Goal: Task Accomplishment & Management: Manage account settings

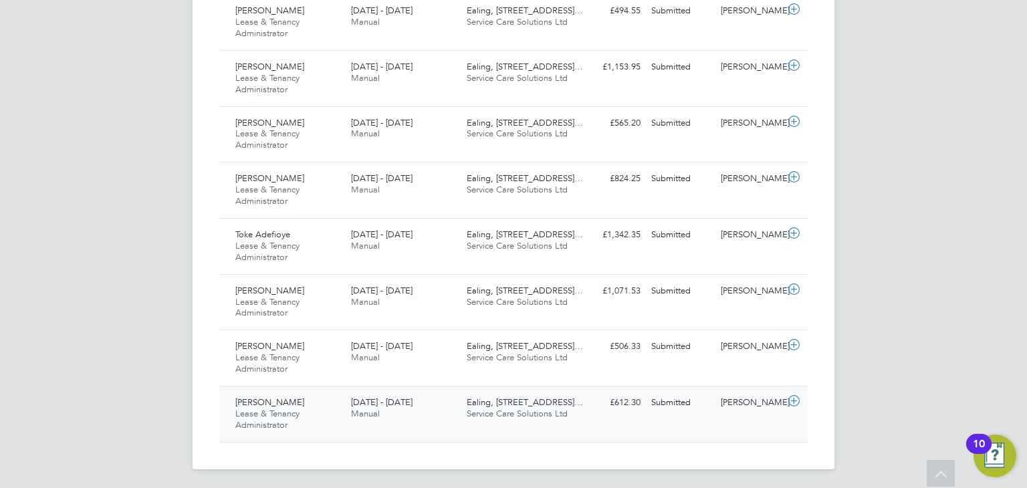
click at [316, 405] on div "Keeley Turner Lease & Tenancy Administrator 18 - 24 Aug 2025" at bounding box center [288, 414] width 116 height 45
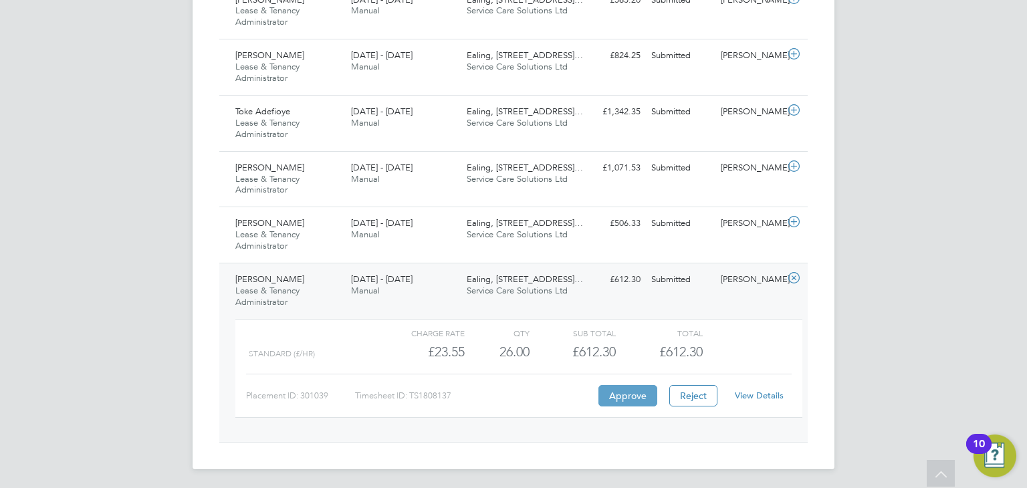
click at [616, 401] on button "Approve" at bounding box center [627, 395] width 59 height 21
click at [633, 239] on div "Karen Carpenter Lease & Tenancy Administrator 18 - 24 Aug 2025 18 - 24 Aug 2025…" at bounding box center [513, 235] width 588 height 56
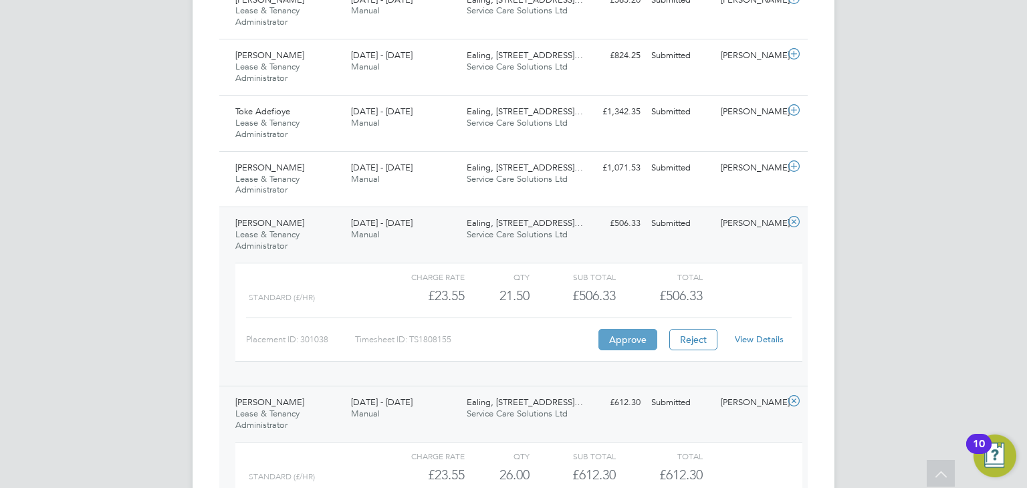
click at [630, 341] on button "Approve" at bounding box center [627, 339] width 59 height 21
click at [408, 169] on span "[DATE] - [DATE]" at bounding box center [382, 167] width 62 height 11
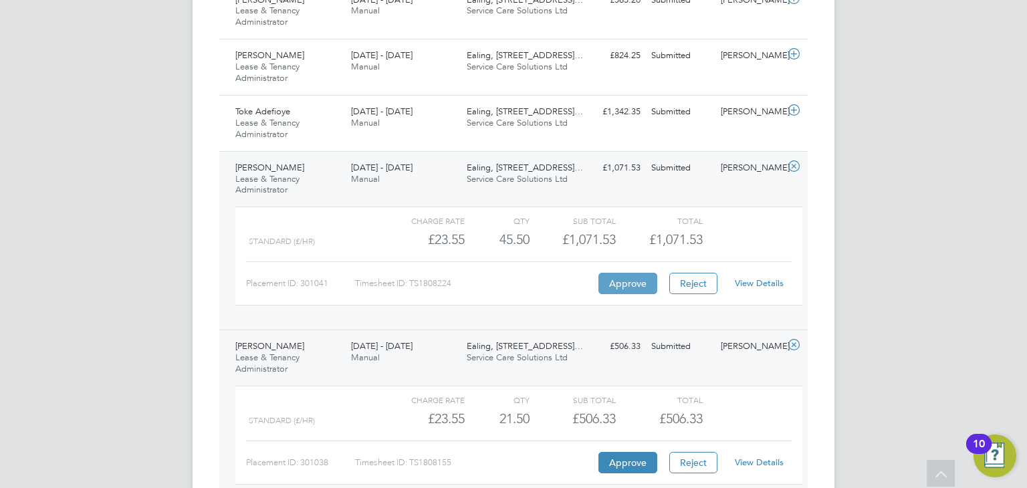
click at [631, 278] on button "Approve" at bounding box center [627, 283] width 59 height 21
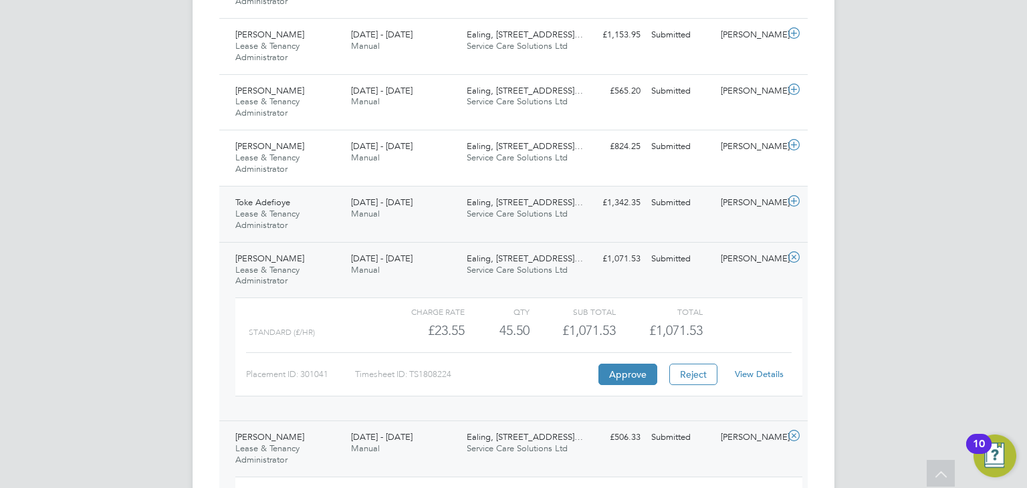
click at [419, 208] on div "18 - 24 Aug 2025 Manual" at bounding box center [404, 208] width 116 height 33
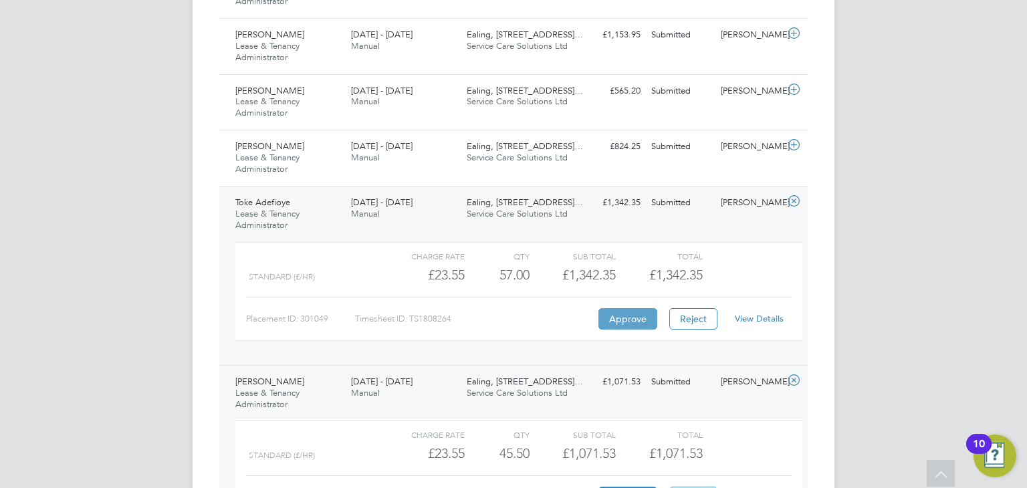
click at [630, 316] on button "Approve" at bounding box center [627, 318] width 59 height 21
click at [455, 153] on div "18 - 24 Aug 2025 Manual" at bounding box center [404, 152] width 116 height 33
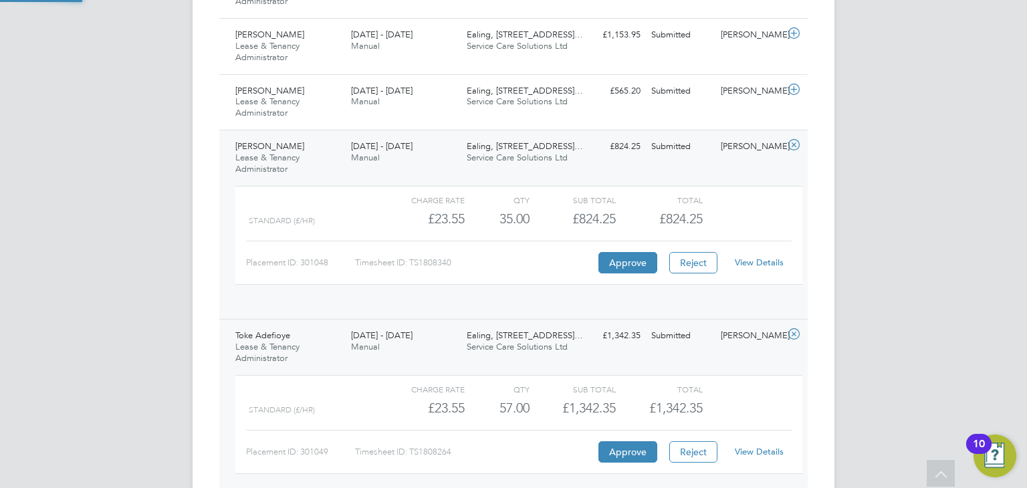
scroll to position [22, 130]
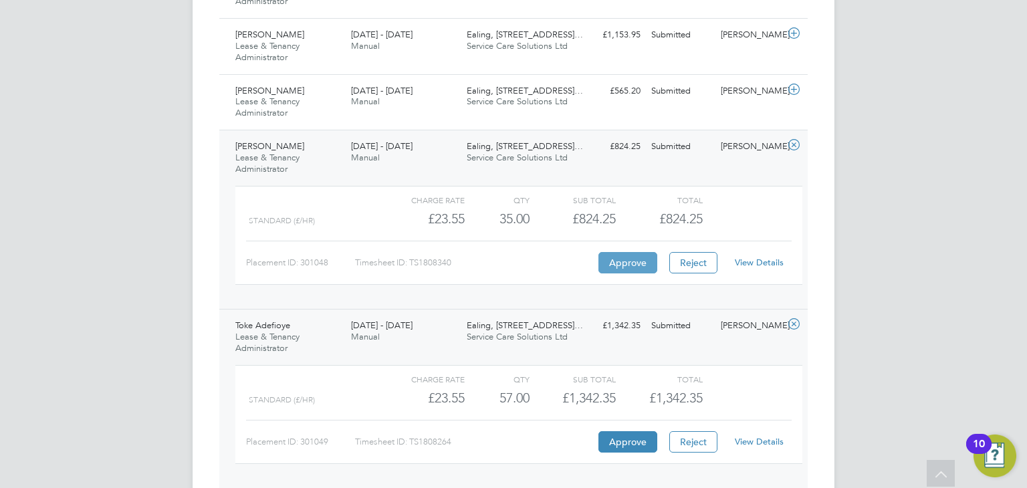
click at [636, 263] on button "Approve" at bounding box center [627, 262] width 59 height 21
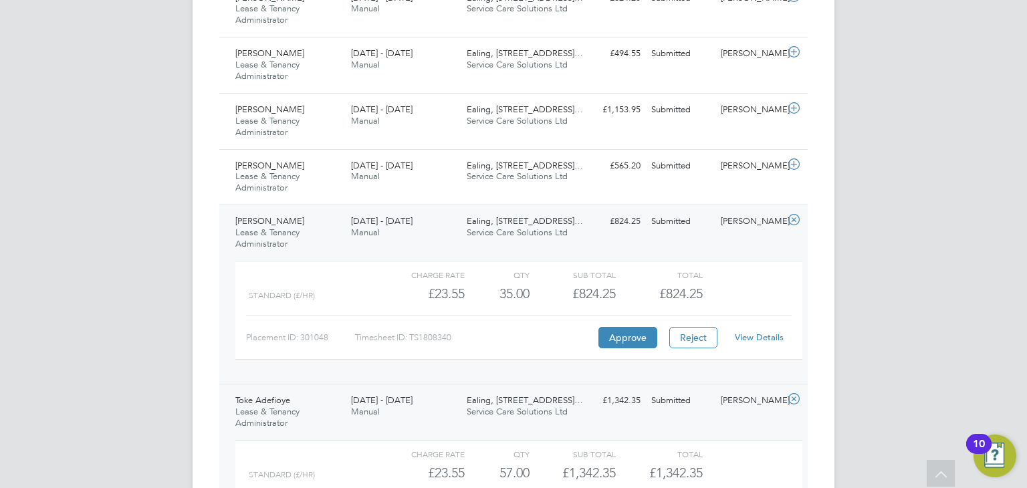
scroll to position [1011, 0]
click at [316, 181] on div "Chelsea Mcrickus Lease & Tenancy Administrator 18 - 24 Aug 2025" at bounding box center [288, 177] width 116 height 45
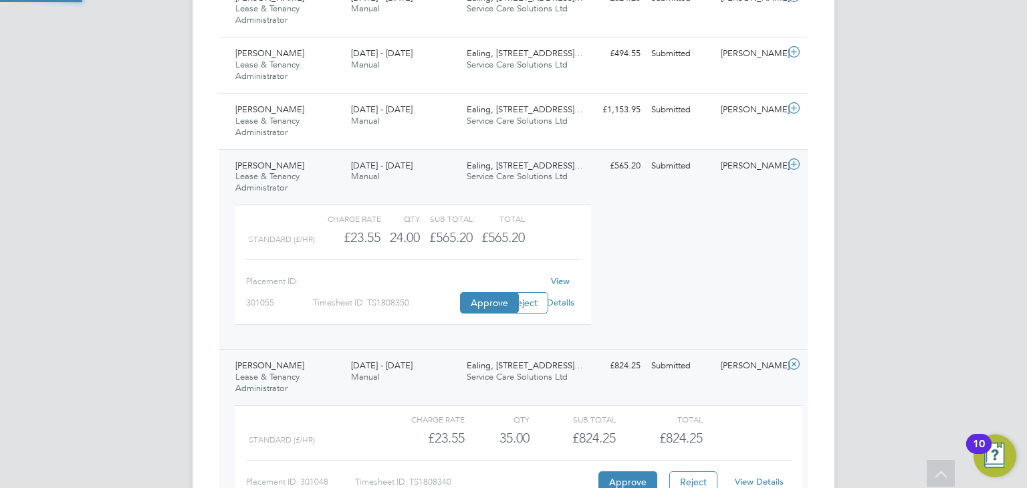
scroll to position [22, 130]
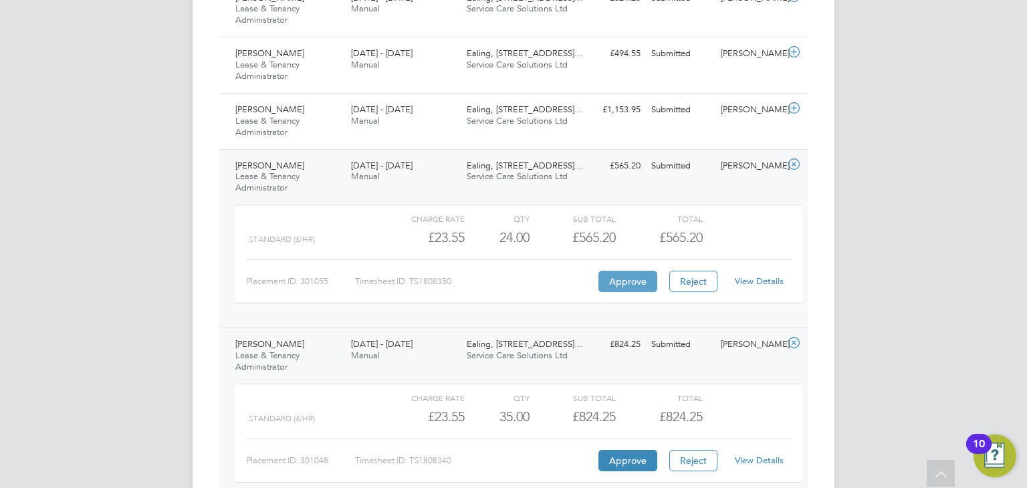
click at [635, 282] on button "Approve" at bounding box center [627, 281] width 59 height 21
click at [380, 115] on div "18 - 24 Aug 2025 Manual" at bounding box center [404, 115] width 116 height 33
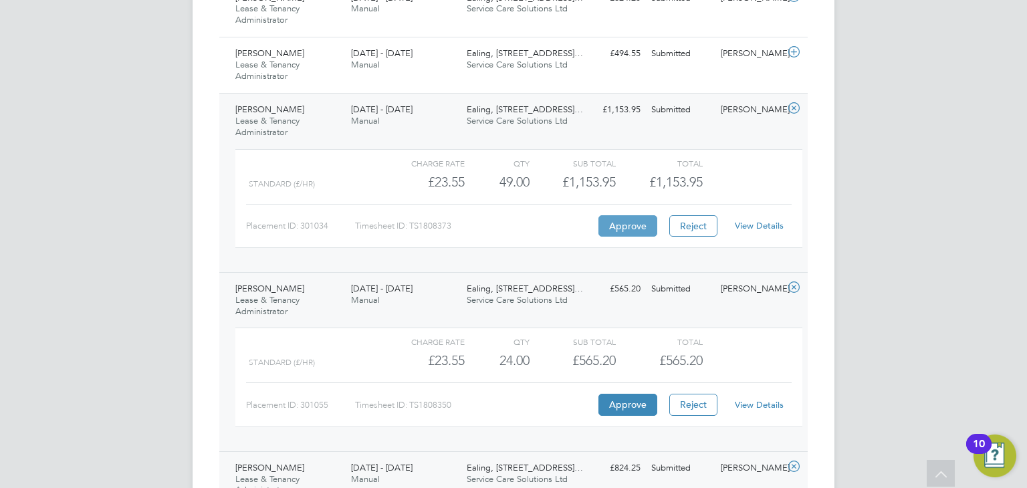
click at [627, 223] on button "Approve" at bounding box center [627, 225] width 59 height 21
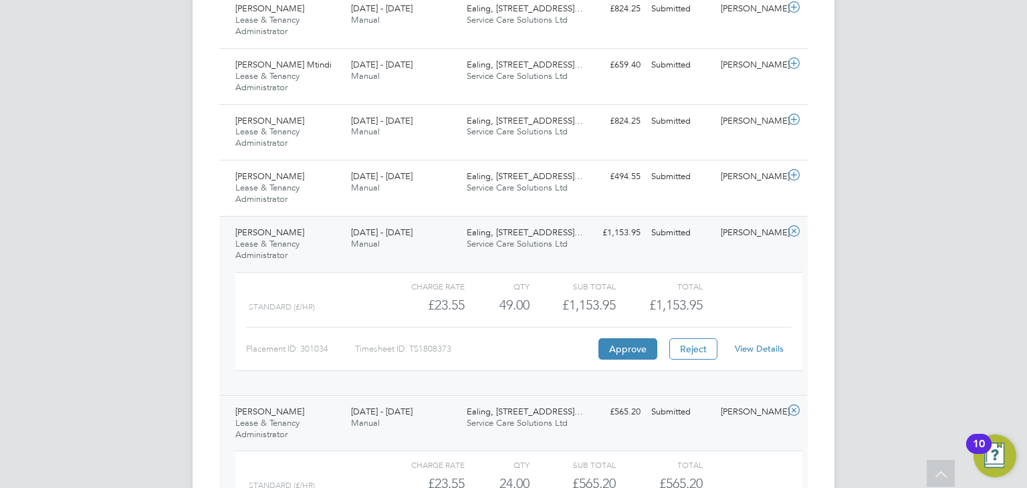
scroll to position [883, 0]
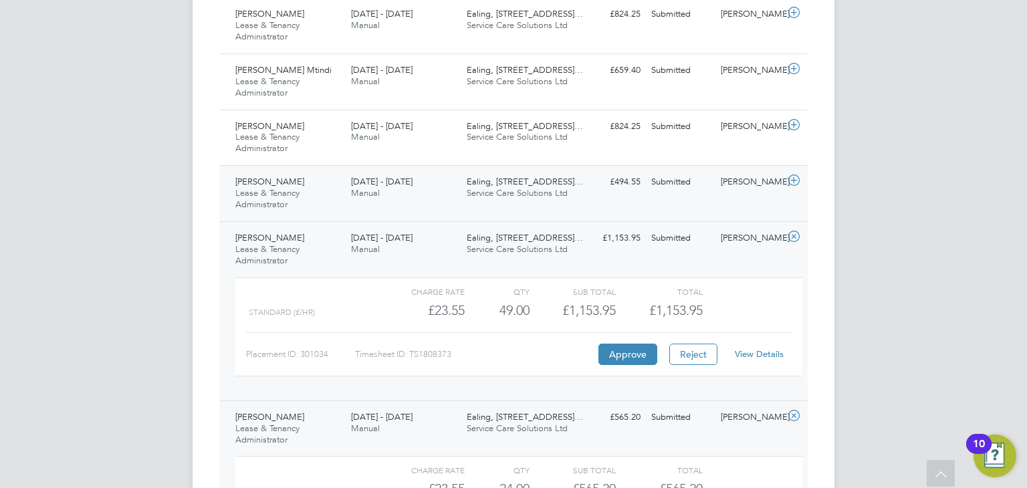
click at [321, 188] on div "George Parker Lease & Tenancy Administrator 18 - 24 Aug 2025" at bounding box center [288, 193] width 116 height 45
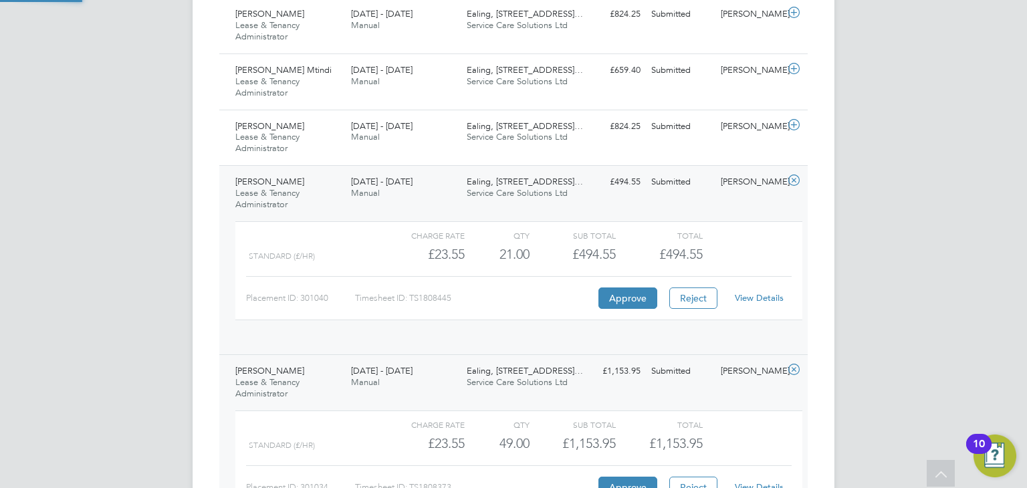
scroll to position [22, 130]
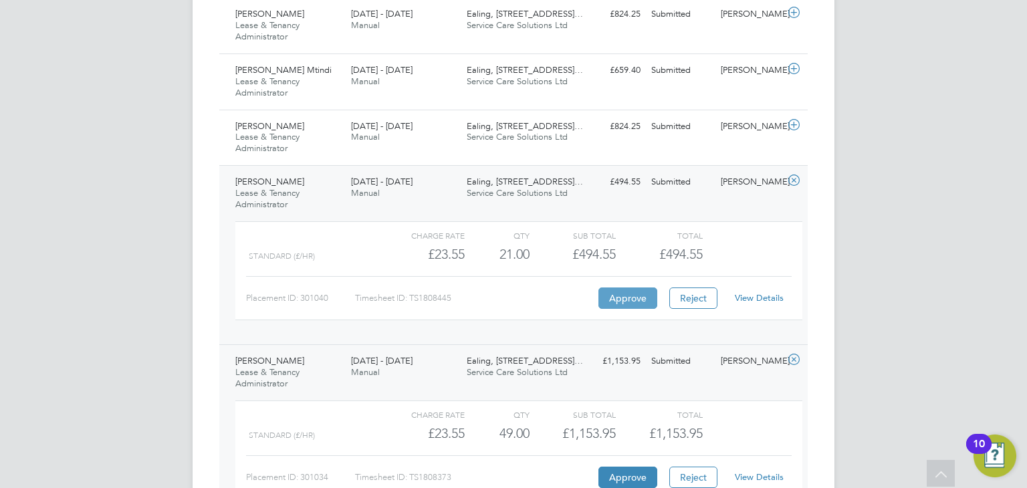
click at [635, 296] on button "Approve" at bounding box center [627, 298] width 59 height 21
click at [321, 134] on div "Beatrice Taiga Lease & Tenancy Administrator 18 - 24 Aug 2025" at bounding box center [288, 138] width 116 height 45
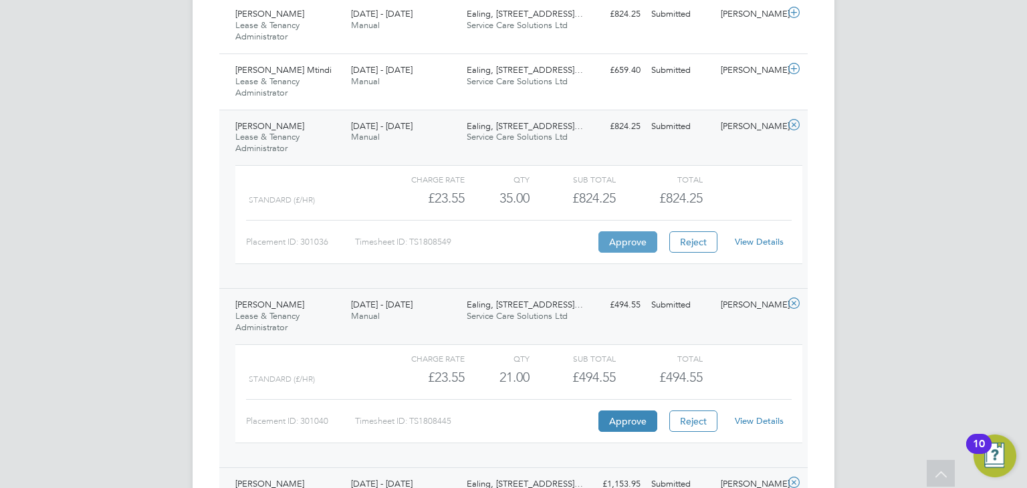
click at [623, 239] on button "Approve" at bounding box center [627, 241] width 59 height 21
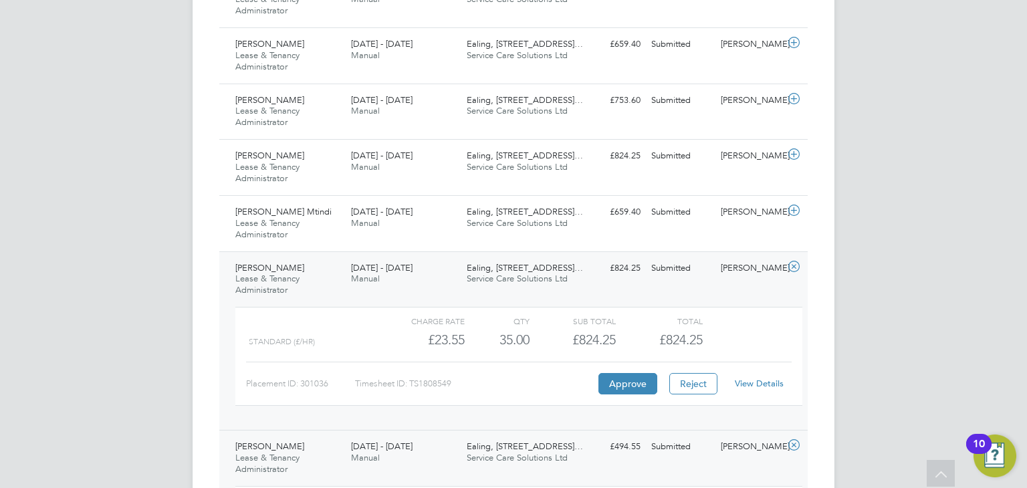
scroll to position [740, 0]
click at [310, 227] on div "Obrein Mtindi Lease & Tenancy Administrator 18 - 24 Aug 2025" at bounding box center [288, 224] width 116 height 45
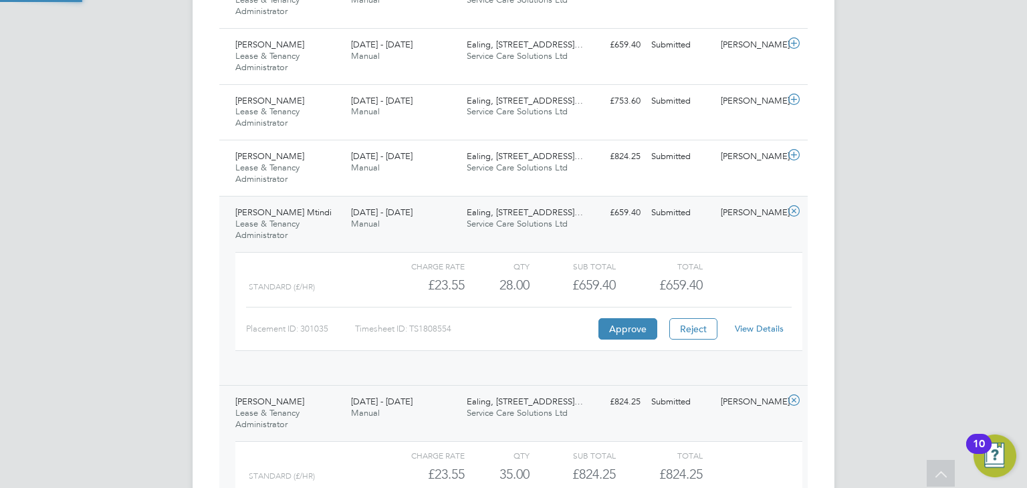
scroll to position [22, 130]
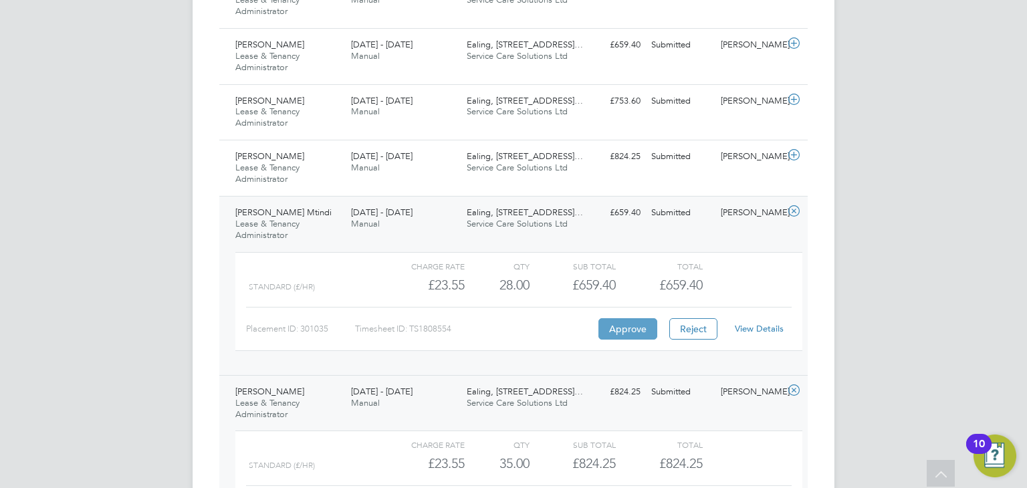
click at [629, 330] on button "Approve" at bounding box center [627, 328] width 59 height 21
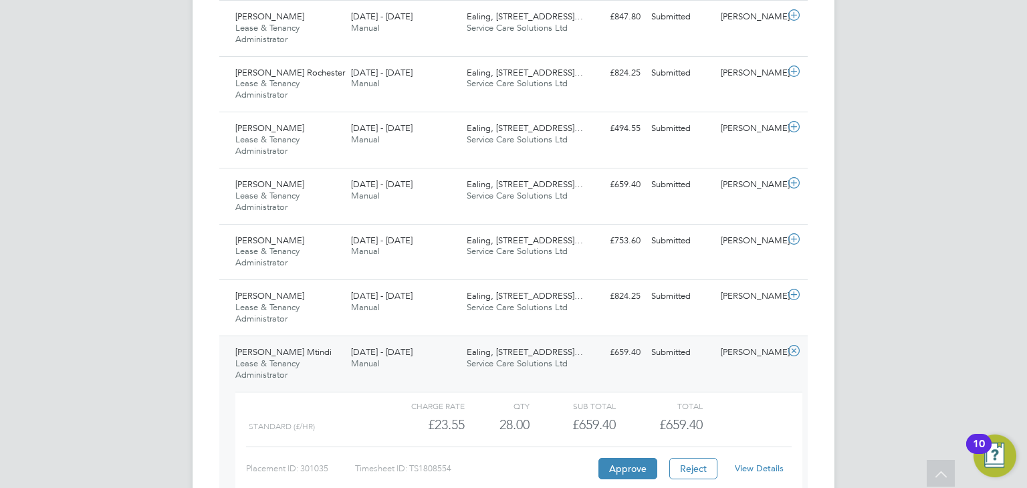
scroll to position [598, 0]
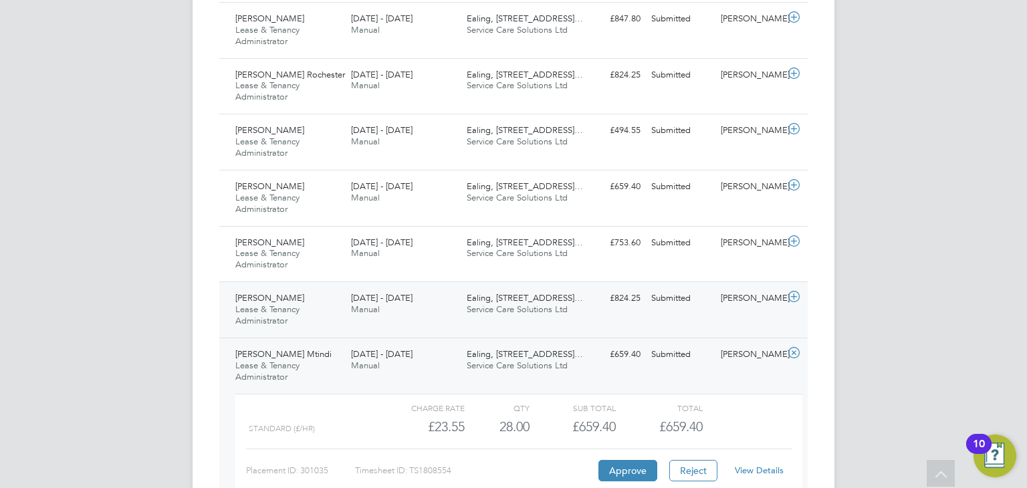
click at [311, 312] on div "Andrew Duffy Lease & Tenancy Administrator 18 - 24 Aug 2025" at bounding box center [288, 310] width 116 height 45
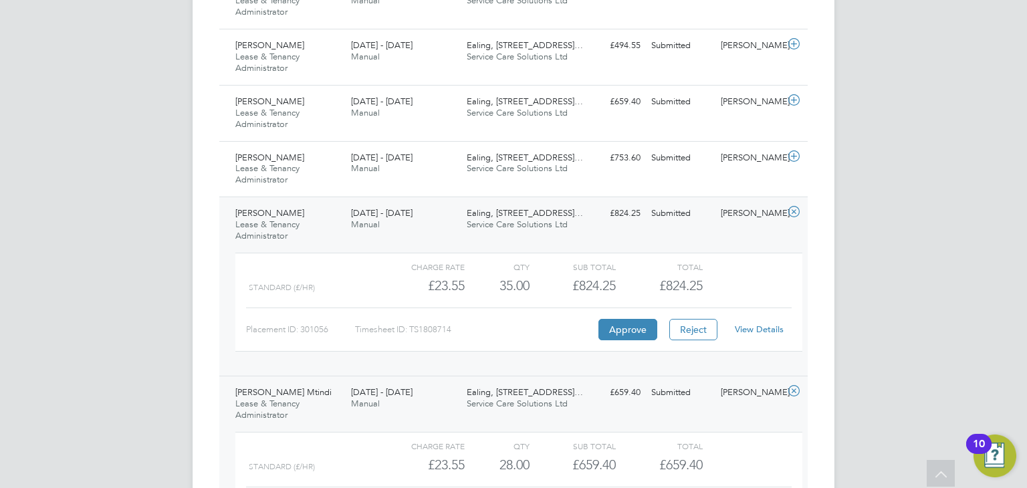
scroll to position [685, 0]
click at [618, 326] on button "Approve" at bounding box center [627, 328] width 59 height 21
click at [318, 171] on div "Julie Virani Lease & Tenancy Administrator 18 - 24 Aug 2025" at bounding box center [288, 168] width 116 height 45
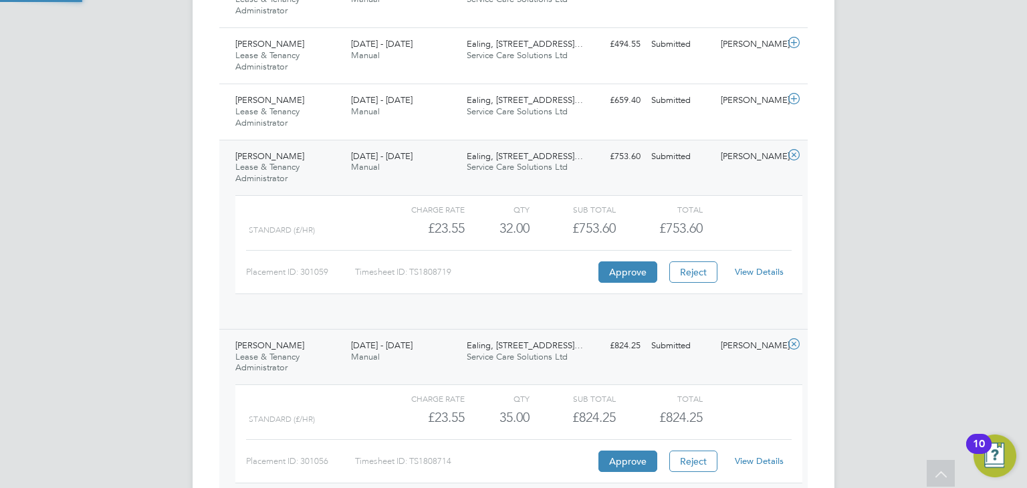
scroll to position [22, 130]
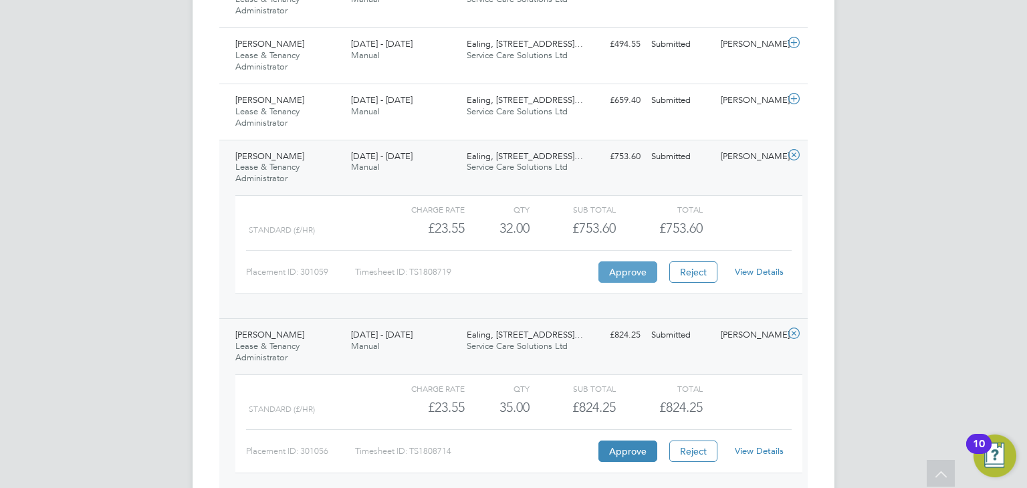
click at [637, 269] on button "Approve" at bounding box center [627, 271] width 59 height 21
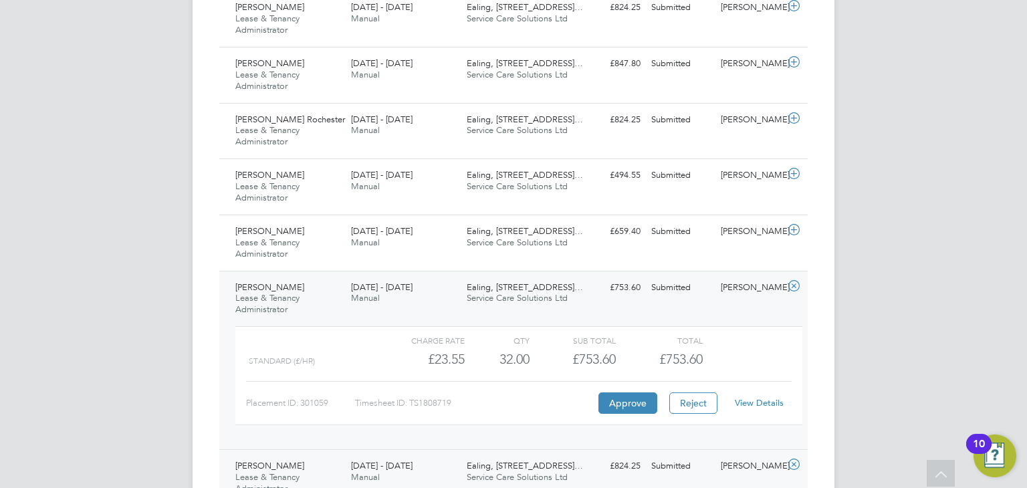
scroll to position [553, 0]
click at [376, 244] on span "Manual" at bounding box center [365, 242] width 29 height 11
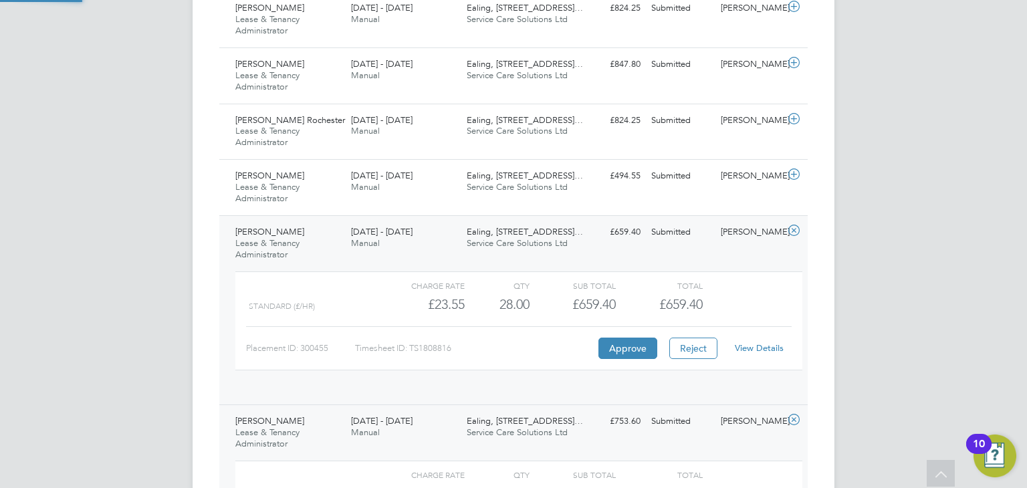
scroll to position [22, 130]
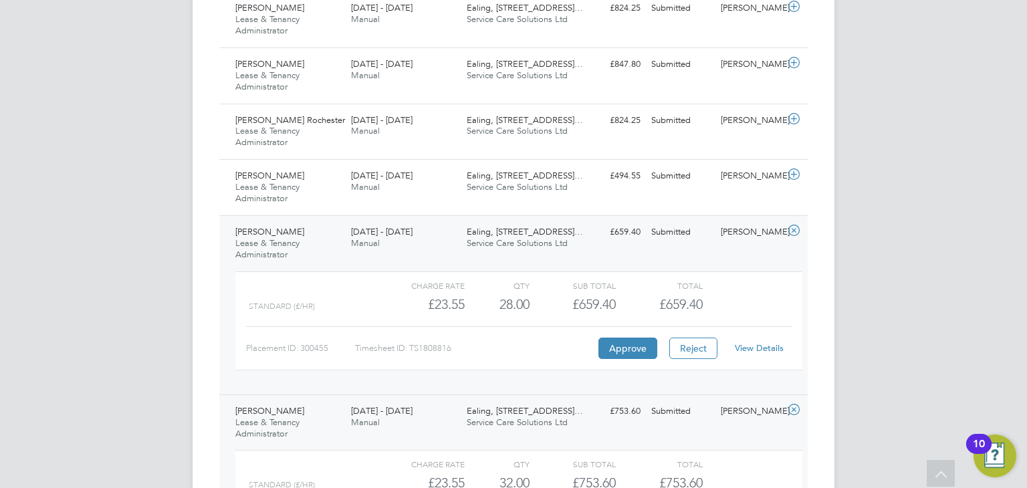
click at [637, 358] on div "Charge rate QTY Sub Total Total Standard (£/HR) £23.55 28 28.00 28 £659.40 £659…" at bounding box center [518, 320] width 567 height 99
click at [635, 350] on button "Approve" at bounding box center [627, 348] width 59 height 21
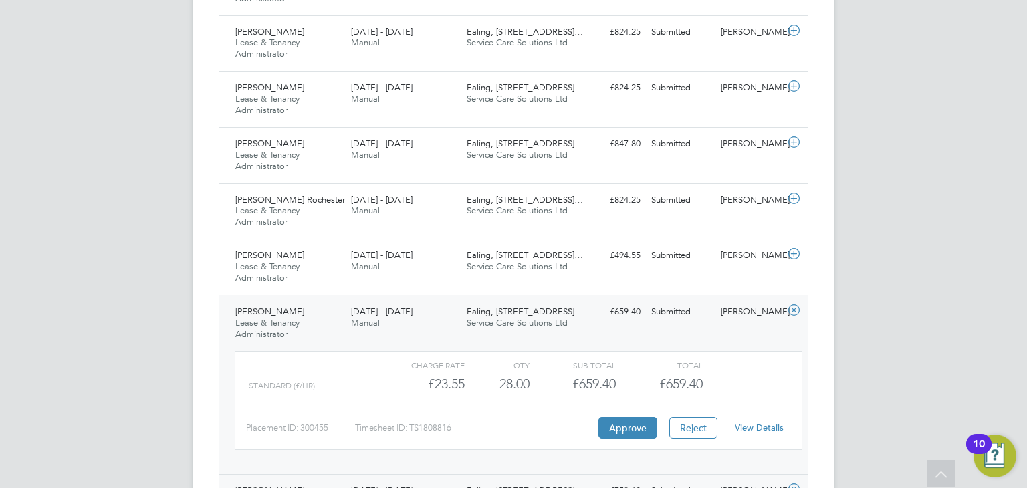
scroll to position [472, 0]
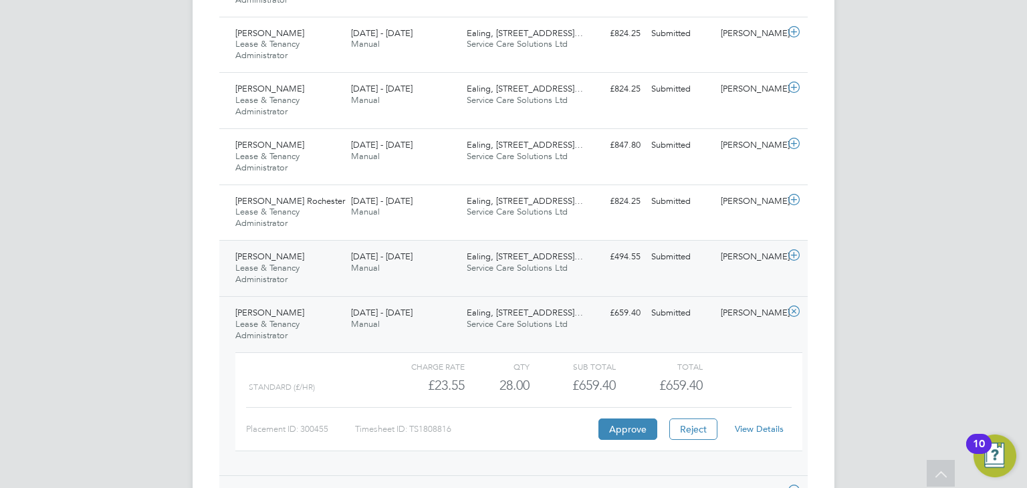
click at [403, 275] on div "18 - 24 Aug 2025 Manual" at bounding box center [404, 262] width 116 height 33
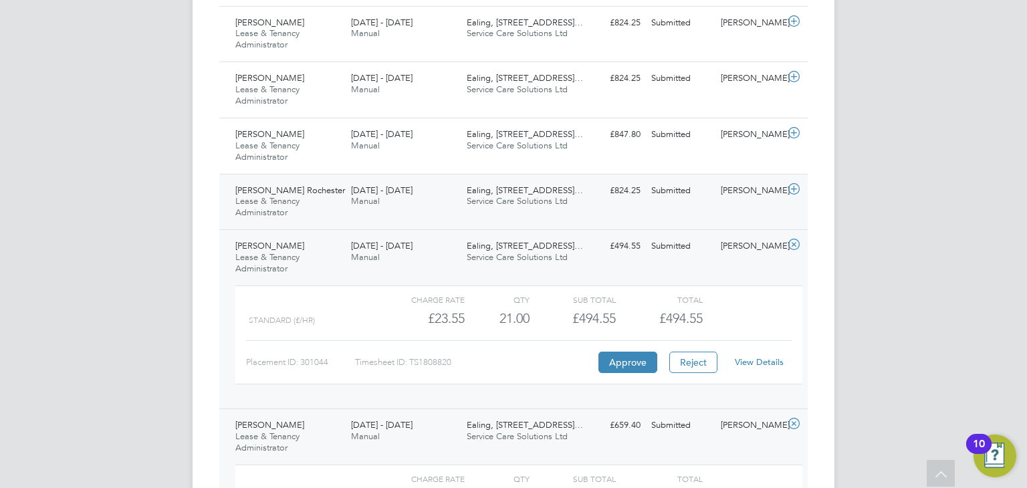
scroll to position [484, 0]
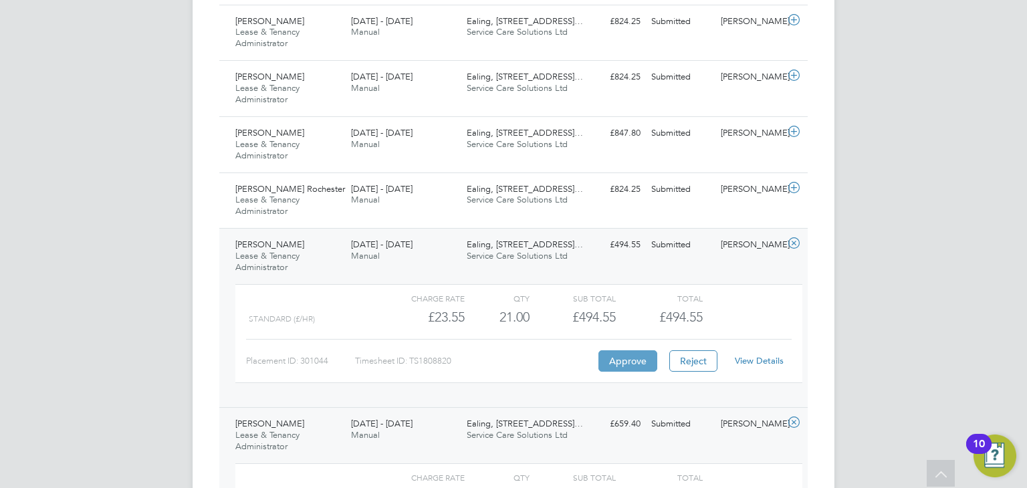
click at [628, 358] on button "Approve" at bounding box center [627, 360] width 59 height 21
click at [392, 201] on div "18 - 24 Aug 2025 Manual" at bounding box center [404, 195] width 116 height 33
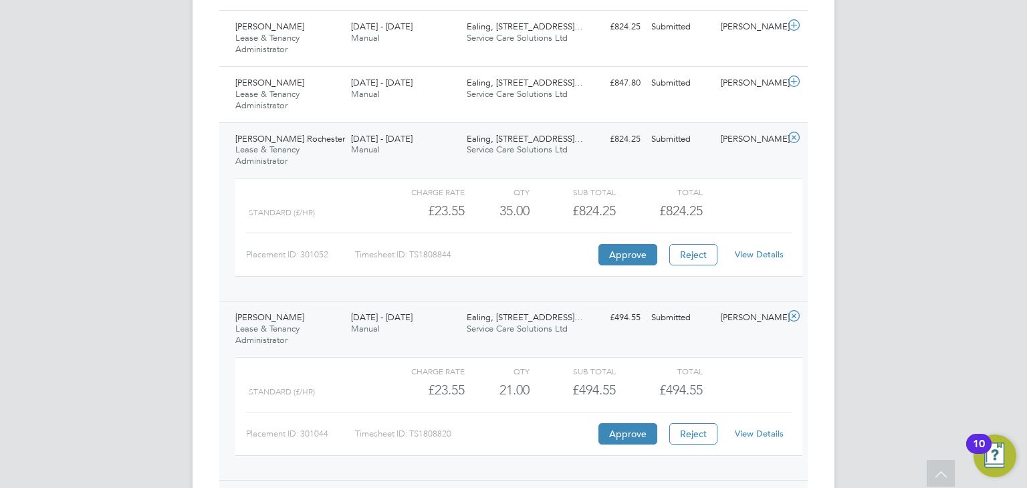
scroll to position [535, 0]
click at [614, 255] on button "Approve" at bounding box center [627, 253] width 59 height 21
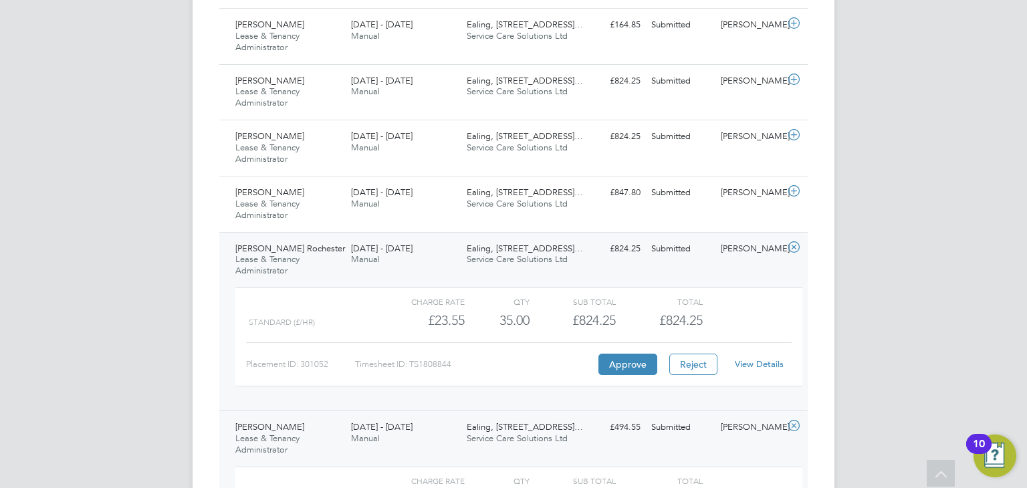
scroll to position [423, 0]
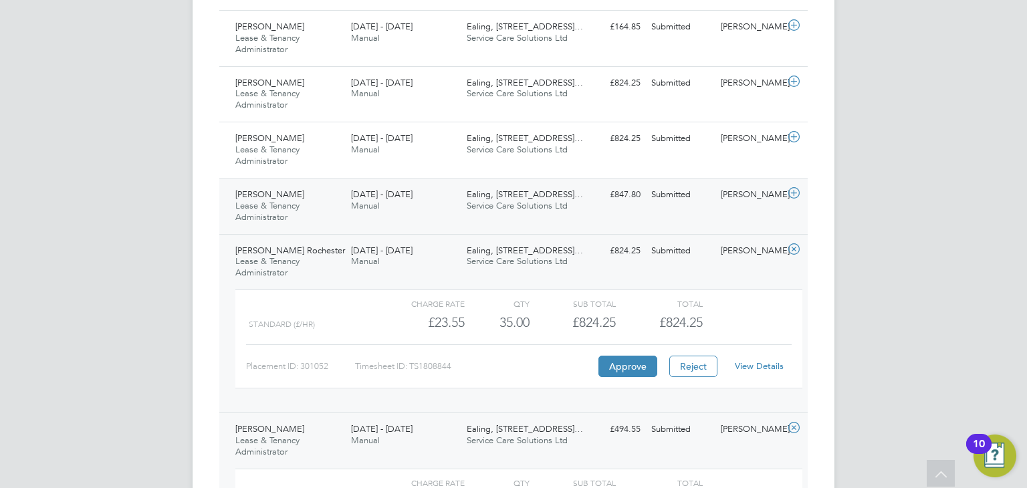
click at [444, 198] on div "18 - 24 Aug 2025 Manual" at bounding box center [404, 200] width 116 height 33
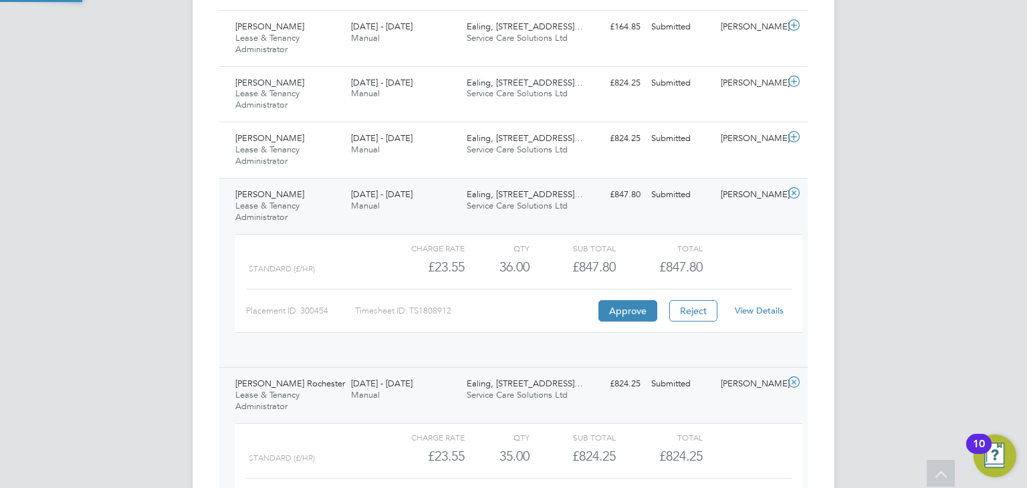
scroll to position [22, 130]
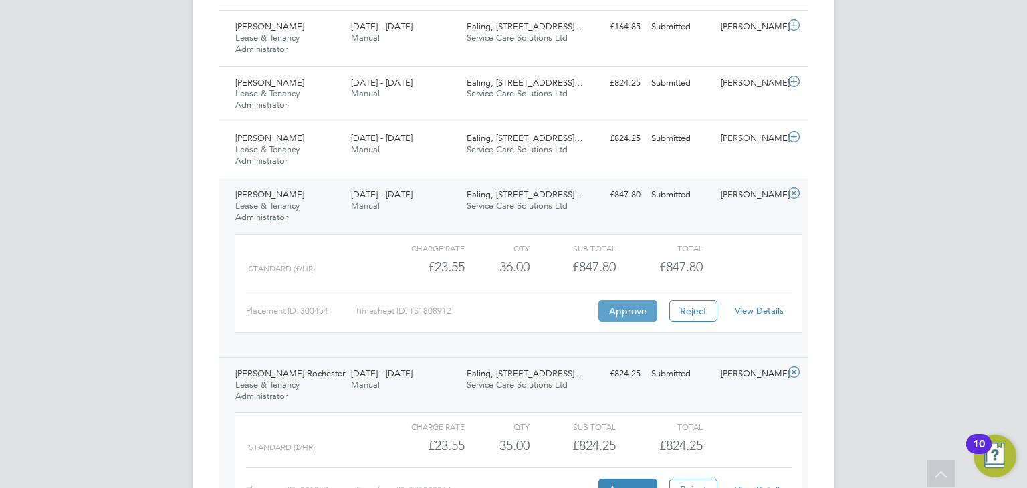
click at [636, 311] on button "Approve" at bounding box center [627, 310] width 59 height 21
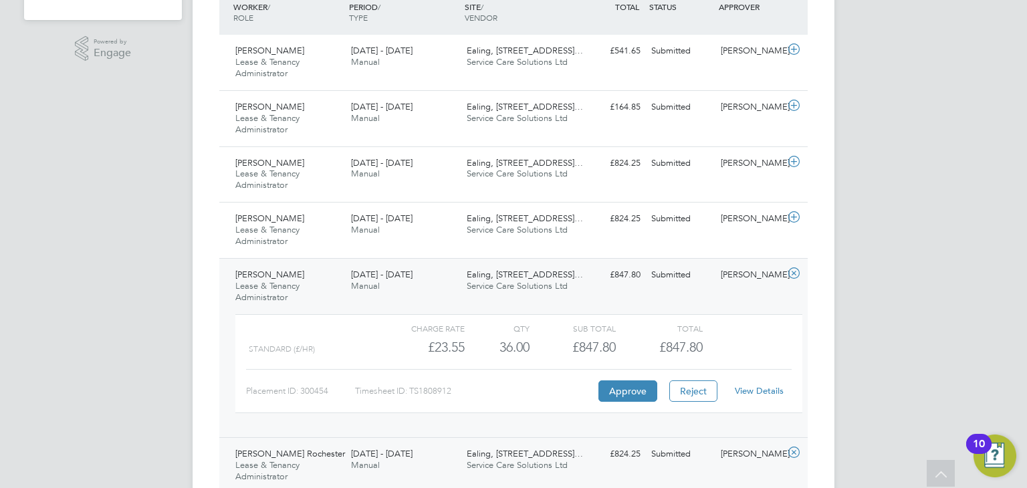
scroll to position [342, 0]
click at [434, 233] on div "18 - 24 Aug 2025 Manual" at bounding box center [404, 224] width 116 height 33
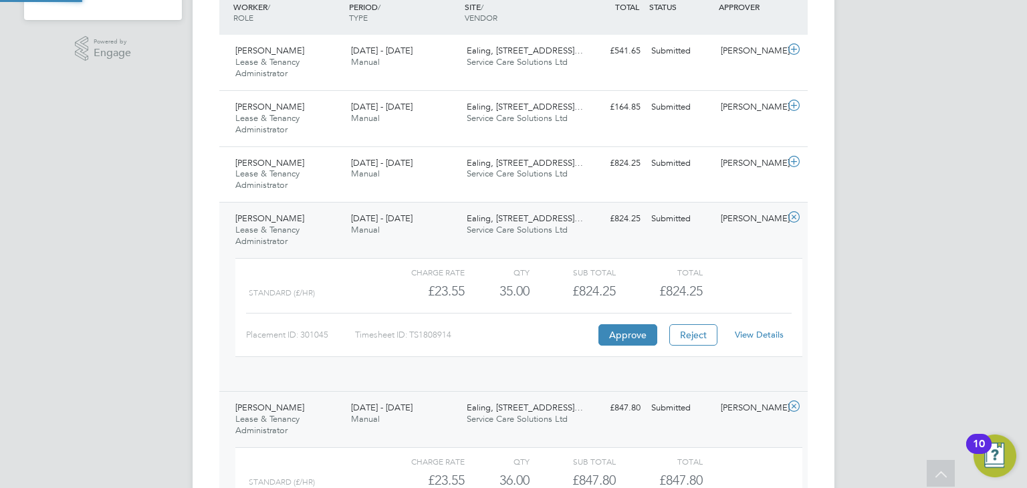
scroll to position [22, 130]
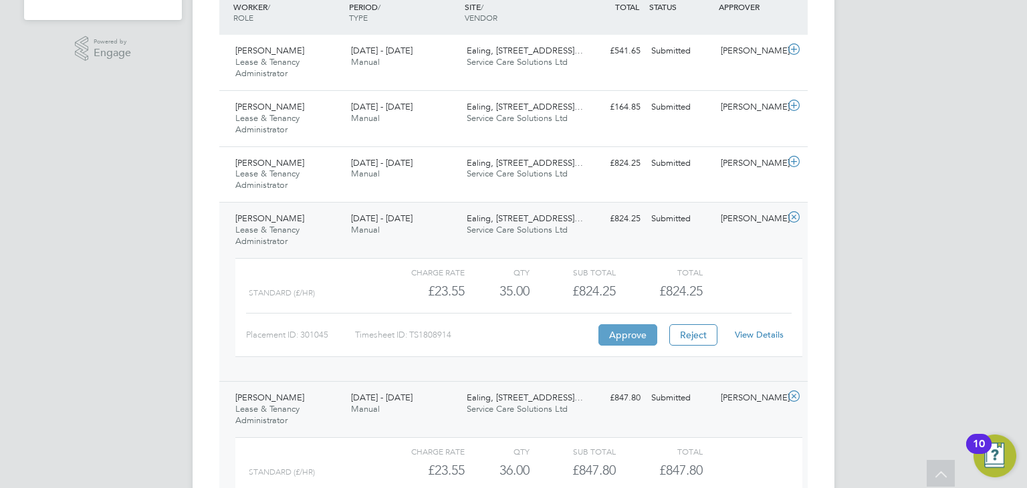
click at [619, 332] on button "Approve" at bounding box center [627, 334] width 59 height 21
click at [329, 163] on div "Kai Hippolyte-Patrick Lease & Tenancy Administrator 18 - 24 Aug 2025" at bounding box center [288, 174] width 116 height 45
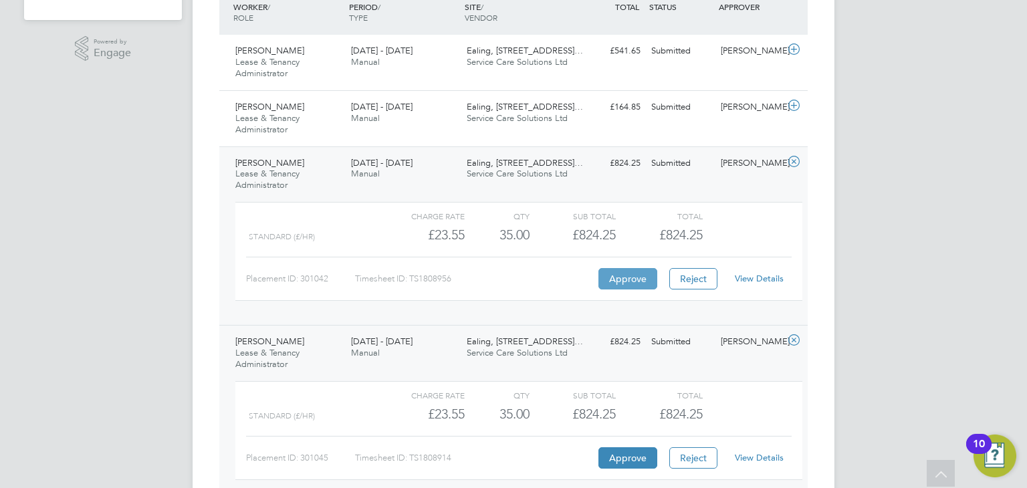
click at [633, 284] on button "Approve" at bounding box center [627, 278] width 59 height 21
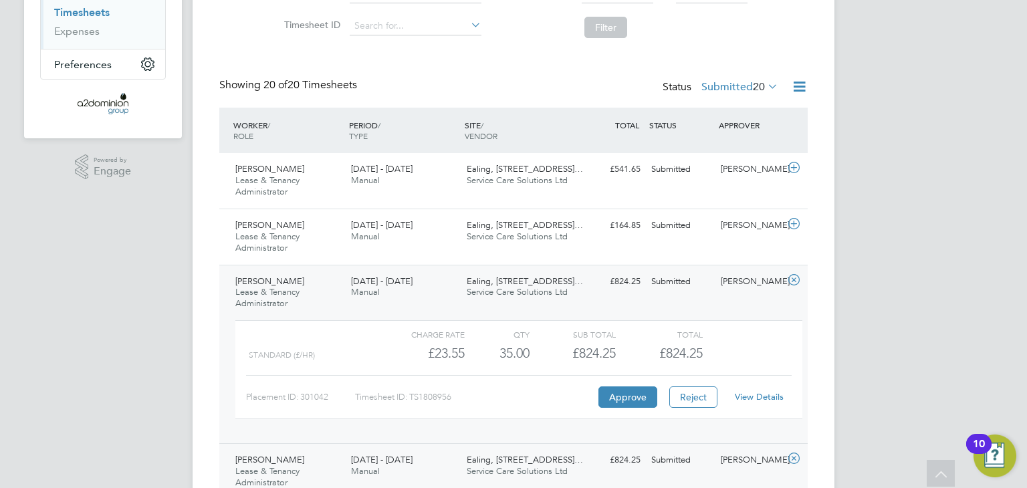
scroll to position [223, 0]
click at [306, 237] on div "Farhia Yusuf Lease & Tenancy Administrator 18 - 24 Aug 2025" at bounding box center [288, 237] width 116 height 45
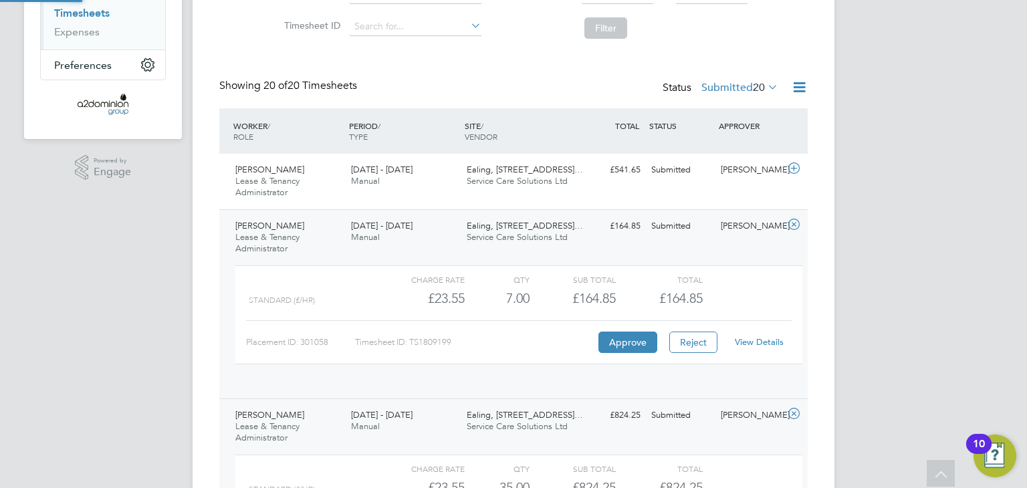
scroll to position [22, 130]
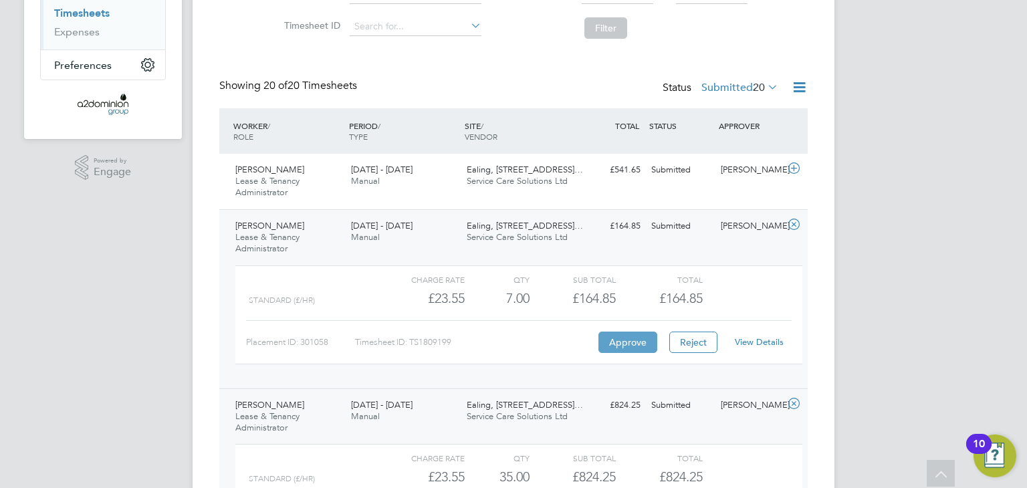
click at [623, 343] on button "Approve" at bounding box center [627, 342] width 59 height 21
click at [442, 173] on div "18 - 24 Aug 2025 Manual" at bounding box center [404, 175] width 116 height 33
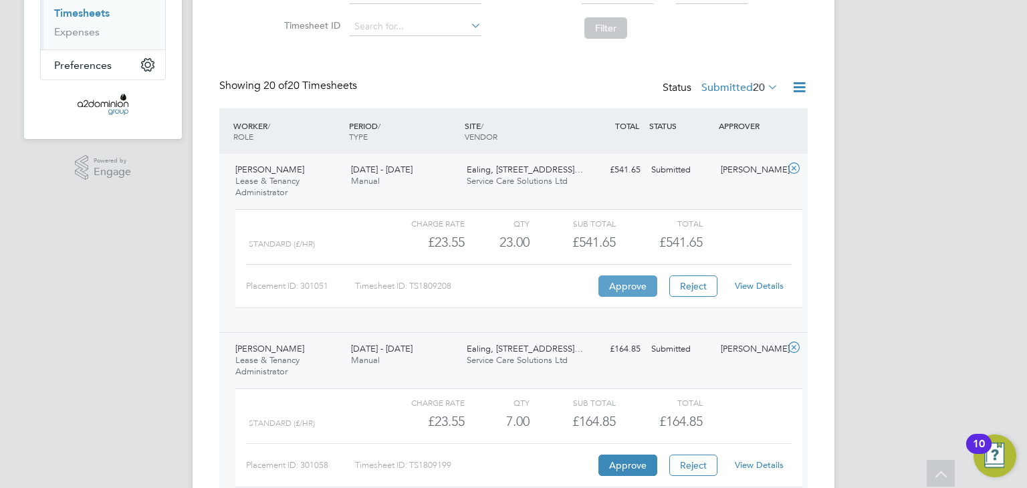
click at [633, 289] on button "Approve" at bounding box center [627, 286] width 59 height 21
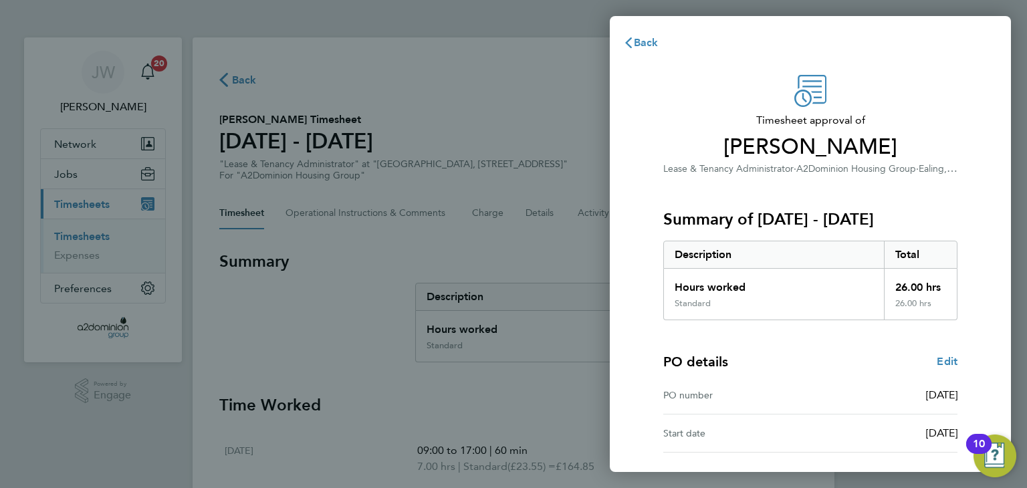
scroll to position [98, 0]
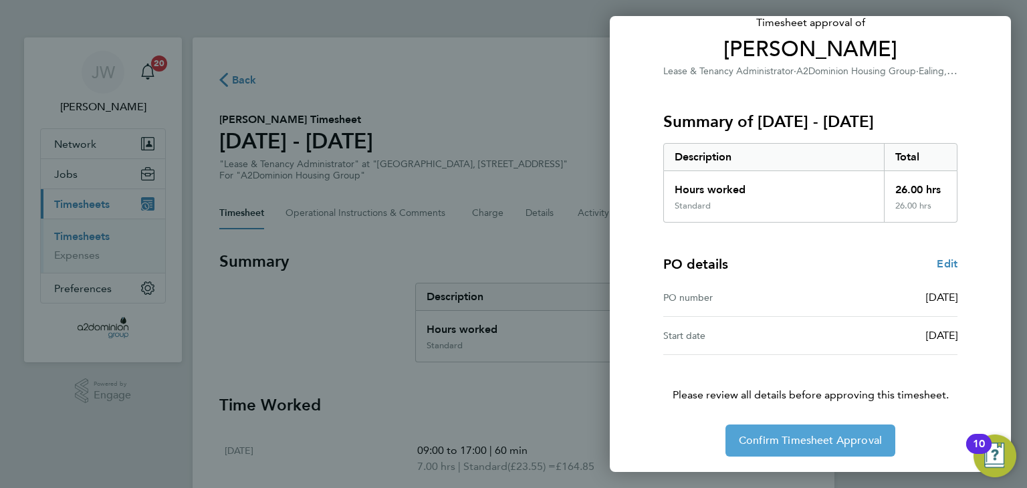
click at [829, 434] on span "Confirm Timesheet Approval" at bounding box center [810, 440] width 143 height 13
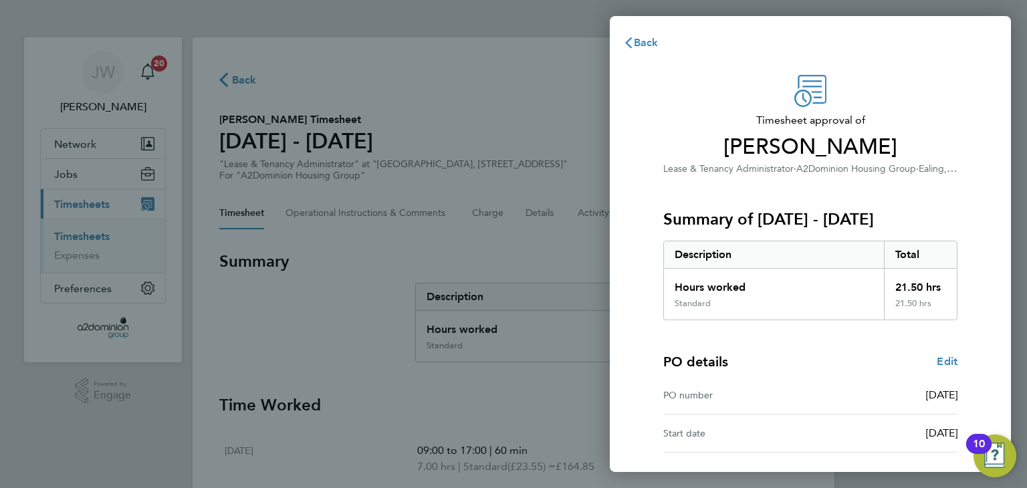
scroll to position [98, 0]
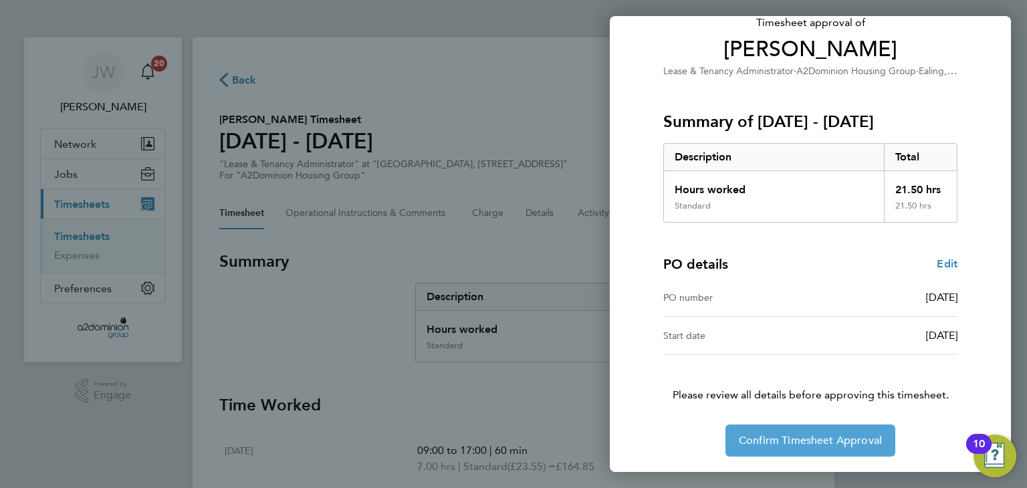
click at [768, 434] on span "Confirm Timesheet Approval" at bounding box center [810, 440] width 143 height 13
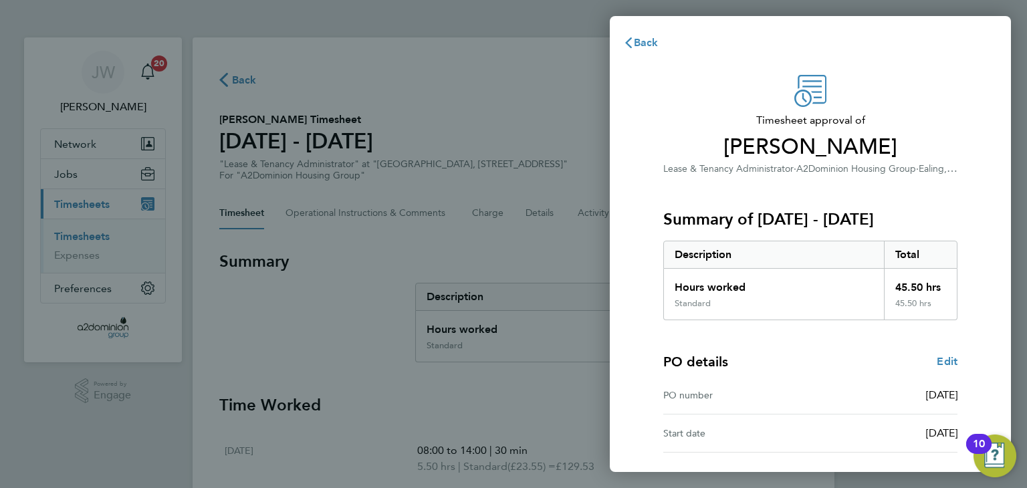
scroll to position [98, 0]
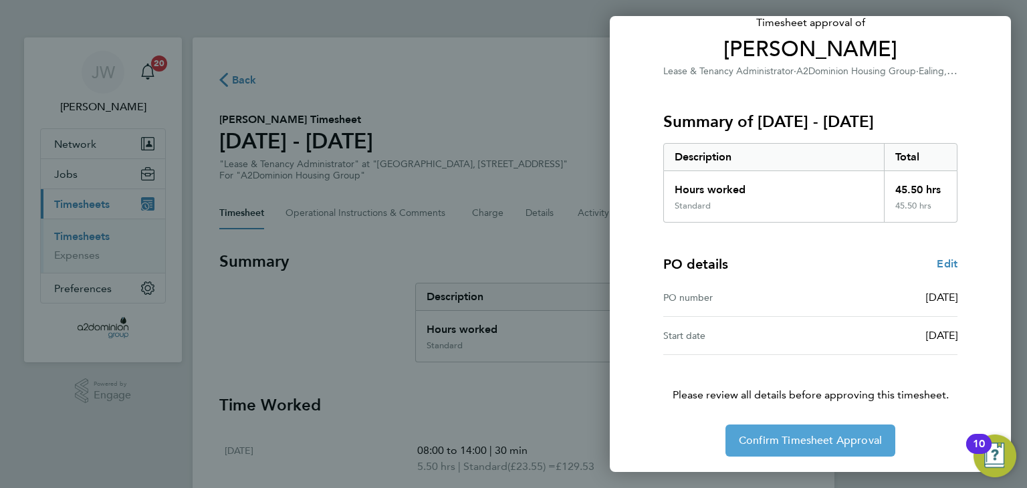
click at [780, 431] on button "Confirm Timesheet Approval" at bounding box center [811, 441] width 170 height 32
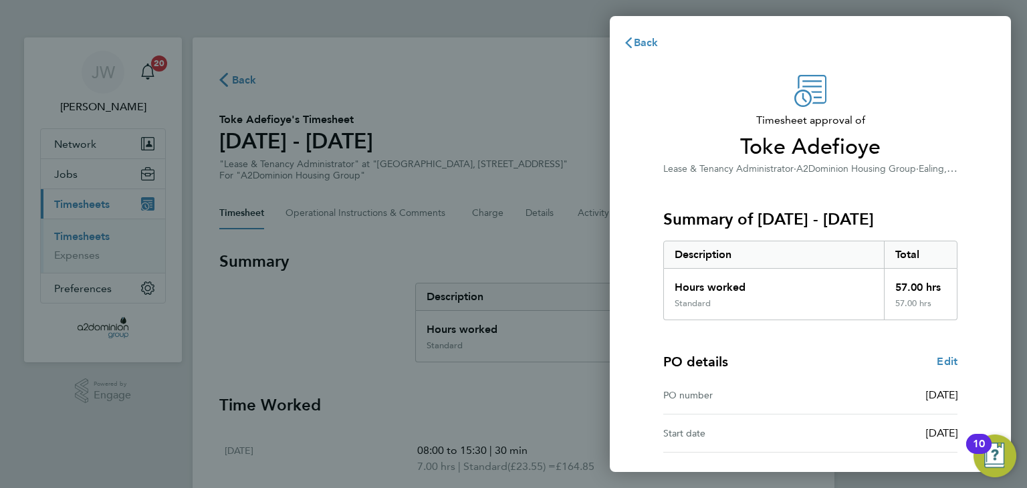
scroll to position [98, 0]
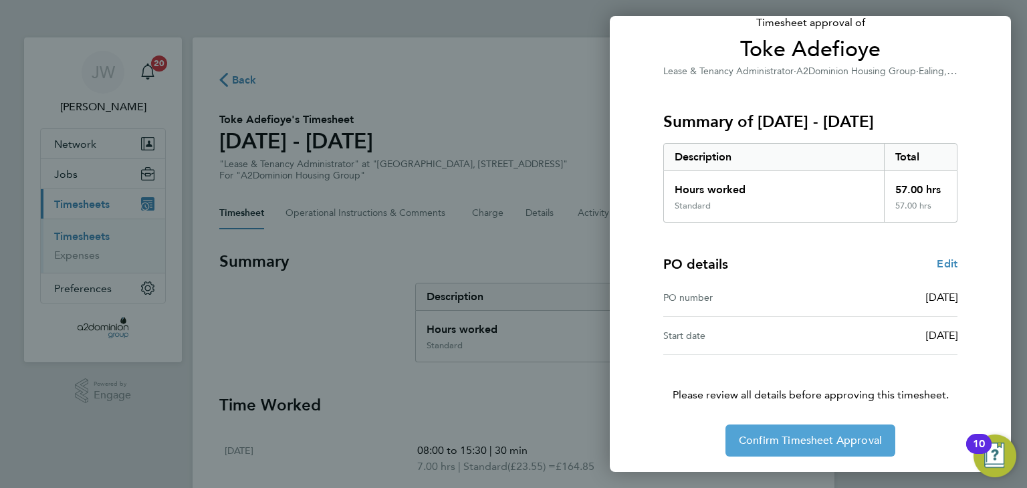
click at [766, 439] on span "Confirm Timesheet Approval" at bounding box center [810, 440] width 143 height 13
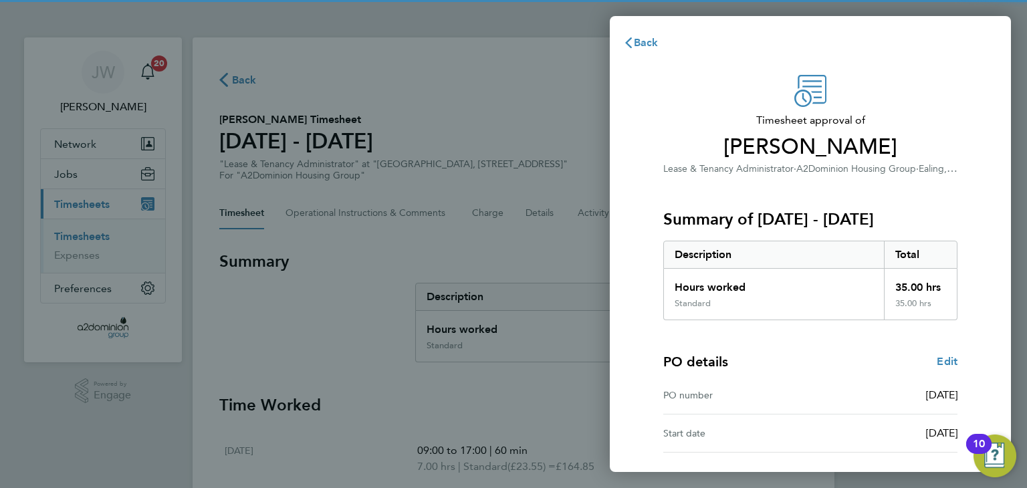
scroll to position [98, 0]
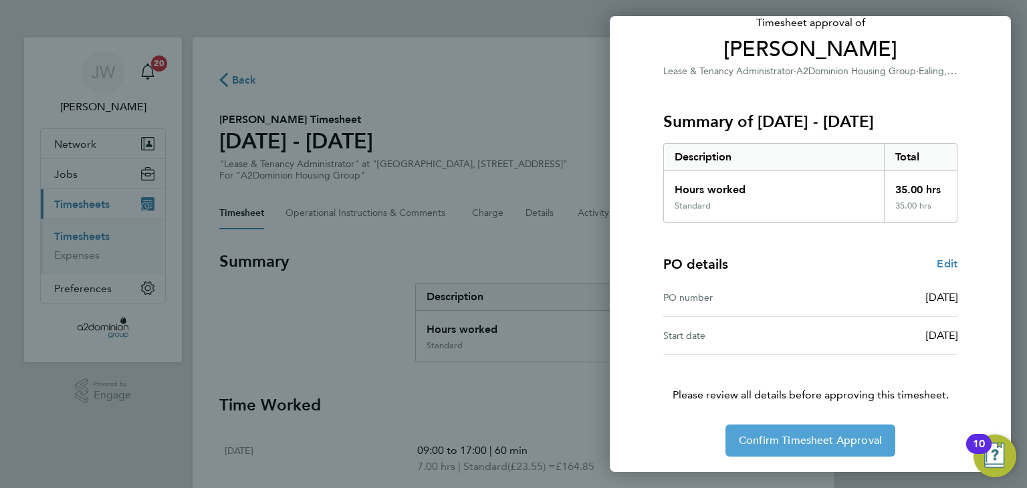
click at [771, 434] on span "Confirm Timesheet Approval" at bounding box center [810, 440] width 143 height 13
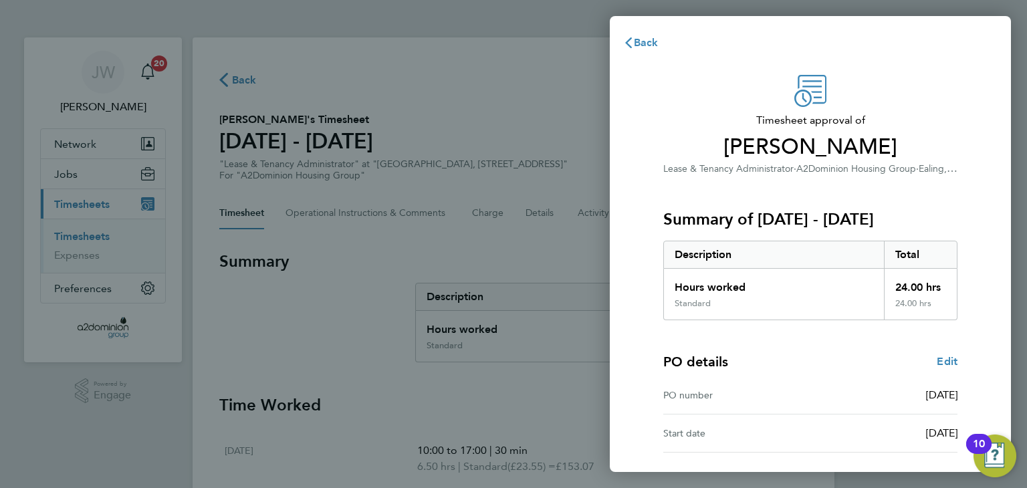
scroll to position [98, 0]
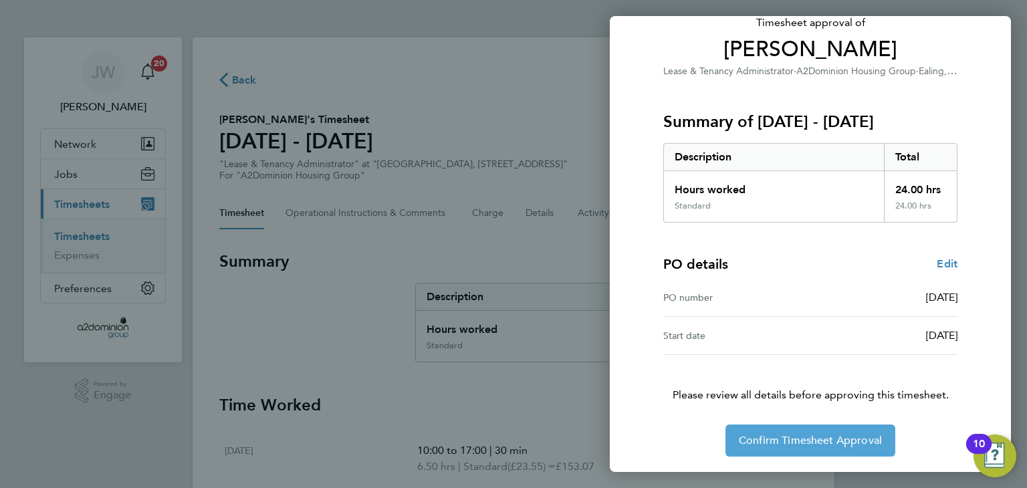
click at [768, 434] on span "Confirm Timesheet Approval" at bounding box center [810, 440] width 143 height 13
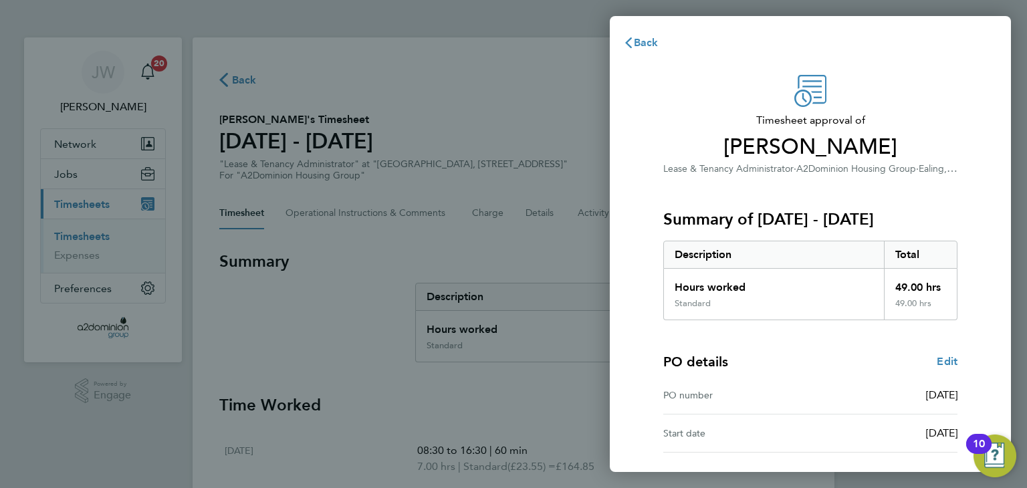
scroll to position [98, 0]
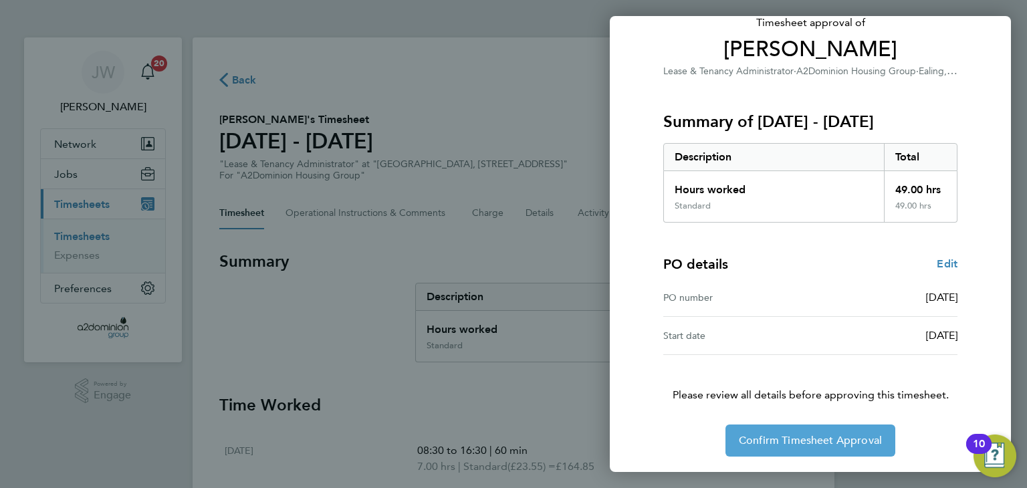
click at [773, 448] on button "Confirm Timesheet Approval" at bounding box center [811, 441] width 170 height 32
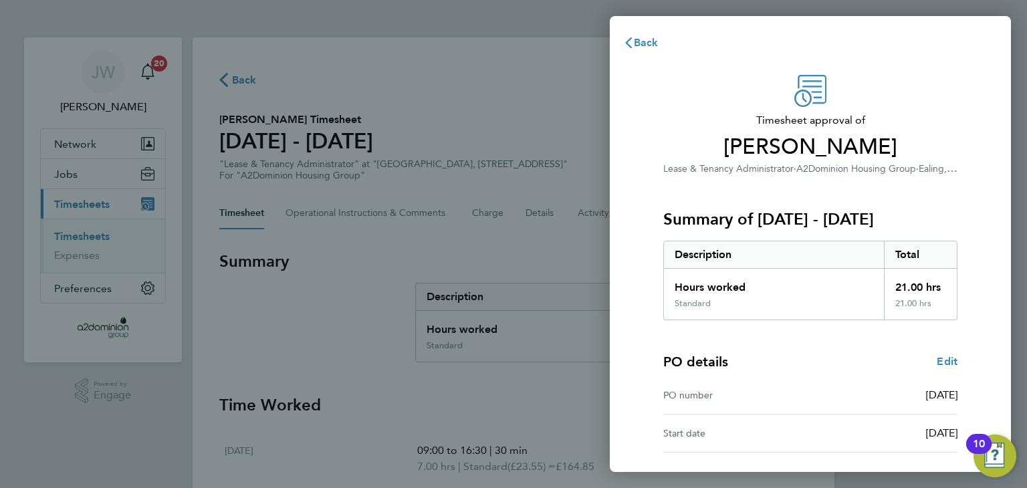
scroll to position [98, 0]
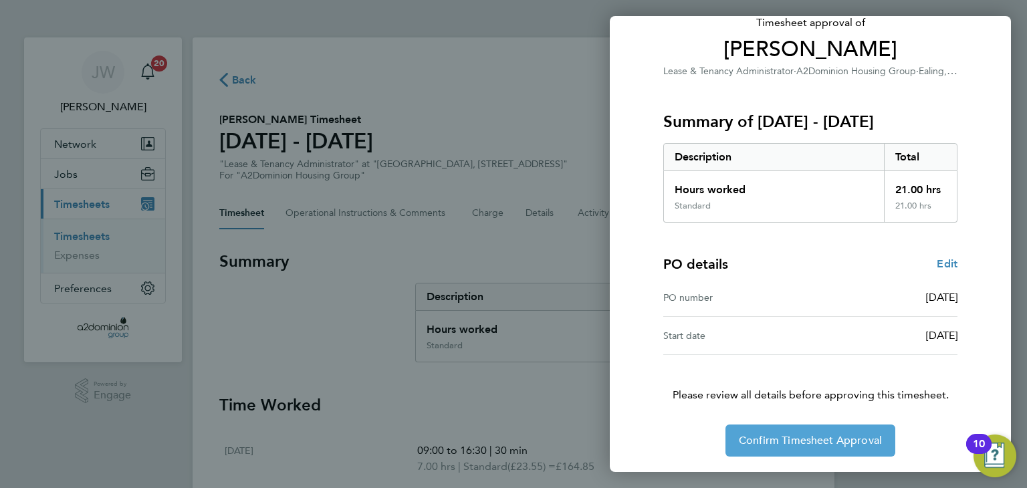
click at [758, 447] on button "Confirm Timesheet Approval" at bounding box center [811, 441] width 170 height 32
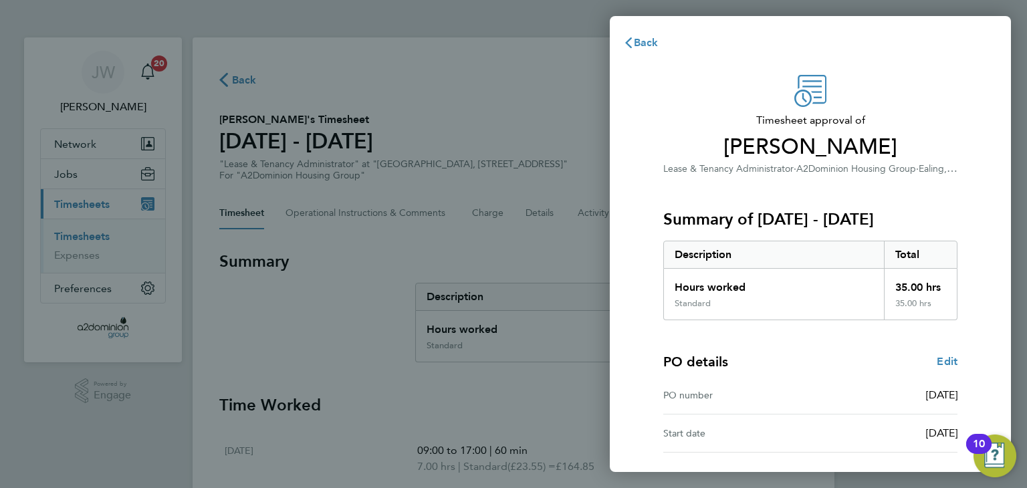
scroll to position [98, 0]
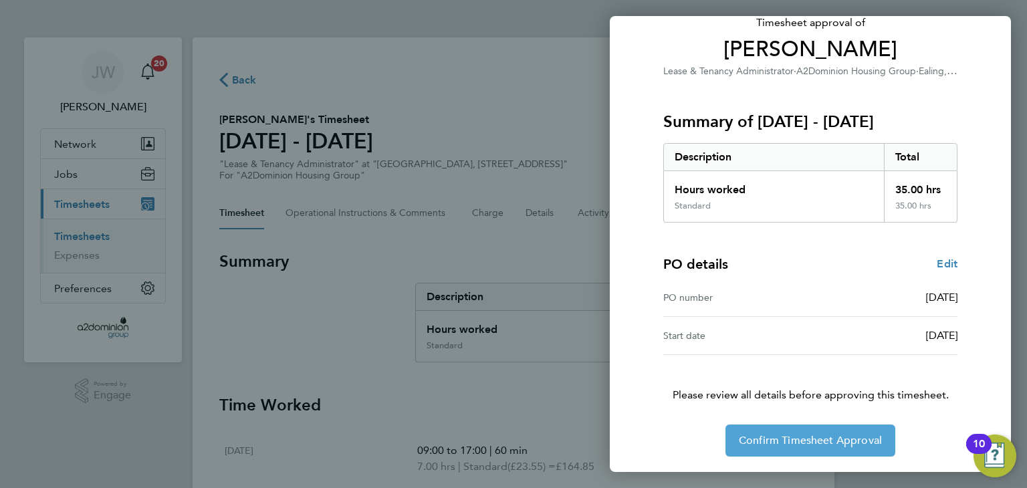
click at [773, 439] on span "Confirm Timesheet Approval" at bounding box center [810, 440] width 143 height 13
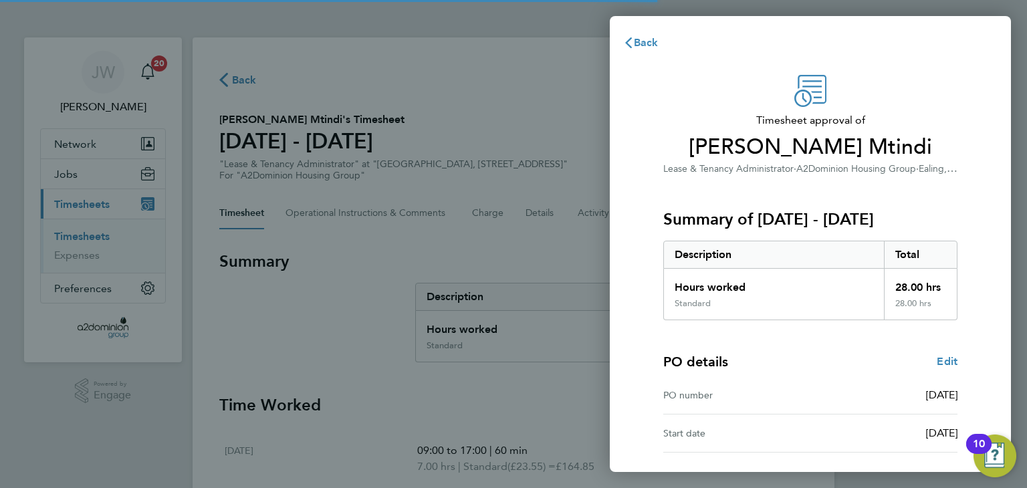
scroll to position [98, 0]
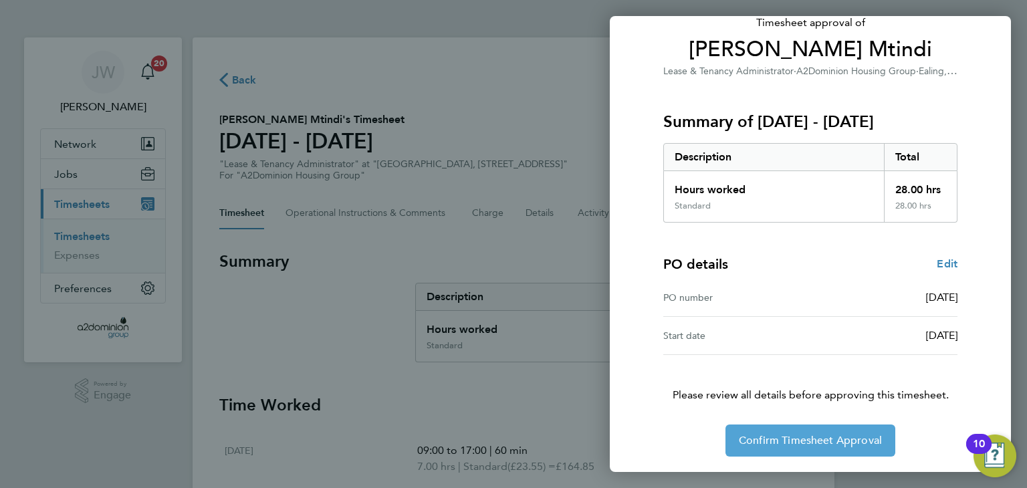
click at [773, 443] on span "Confirm Timesheet Approval" at bounding box center [810, 440] width 143 height 13
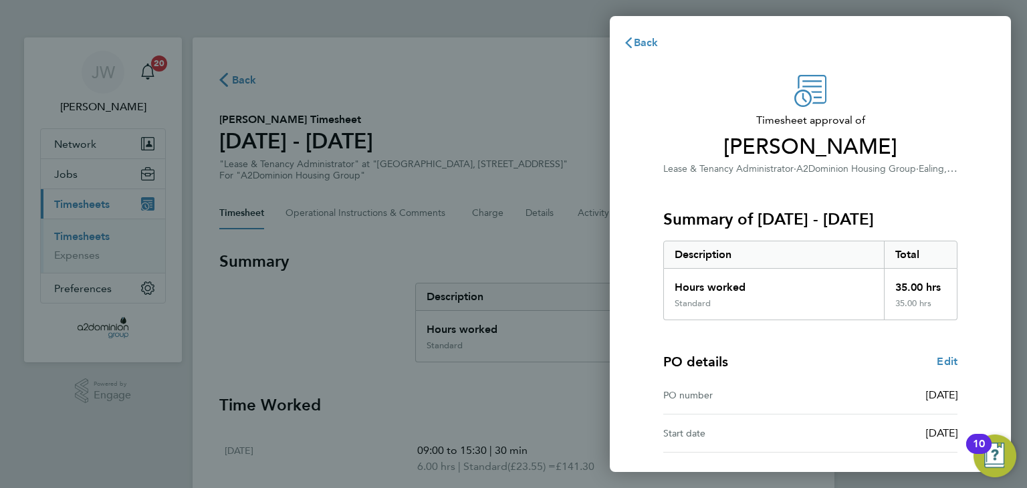
scroll to position [98, 0]
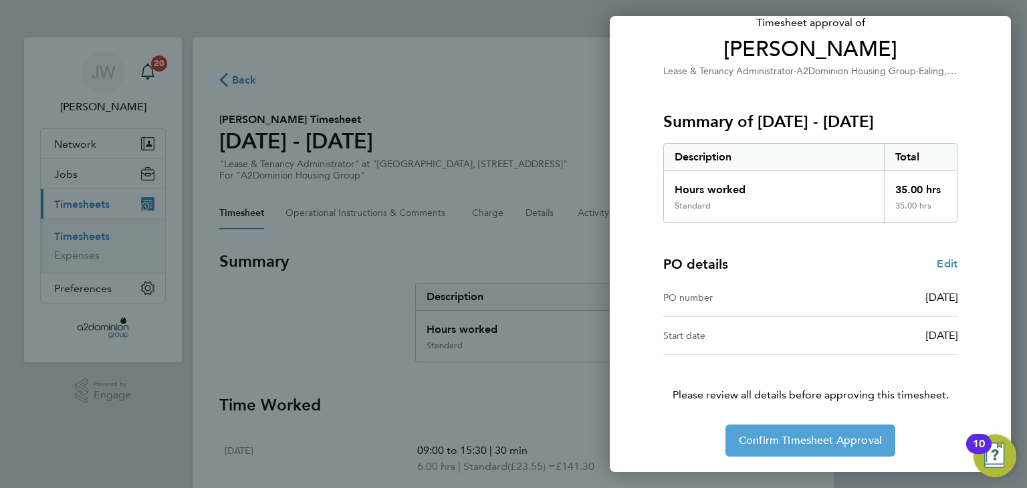
click at [839, 444] on span "Confirm Timesheet Approval" at bounding box center [810, 440] width 143 height 13
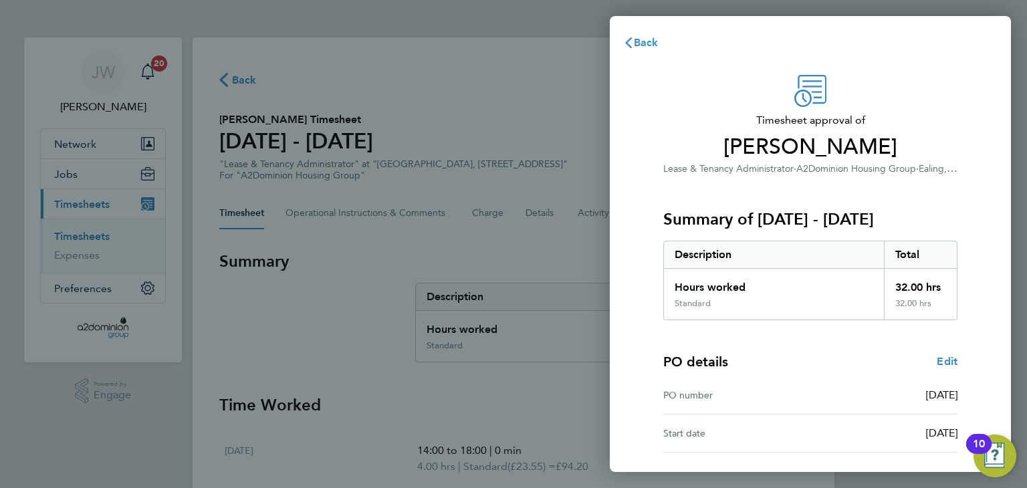
scroll to position [98, 0]
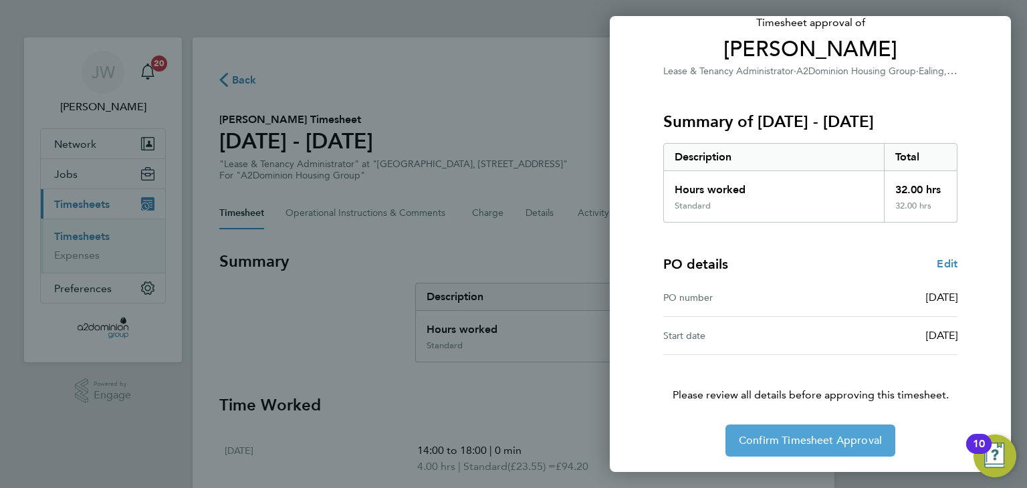
click at [769, 445] on span "Confirm Timesheet Approval" at bounding box center [810, 440] width 143 height 13
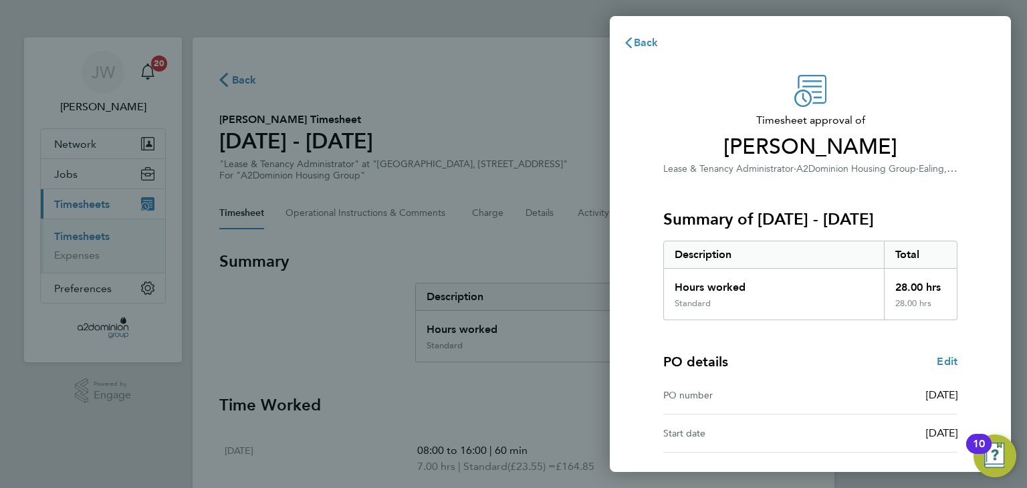
scroll to position [98, 0]
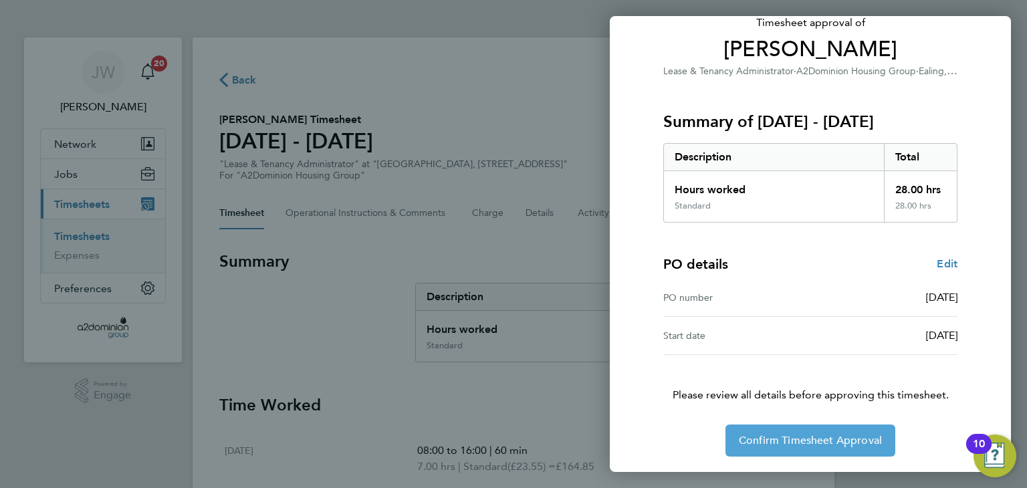
click at [815, 439] on span "Confirm Timesheet Approval" at bounding box center [810, 440] width 143 height 13
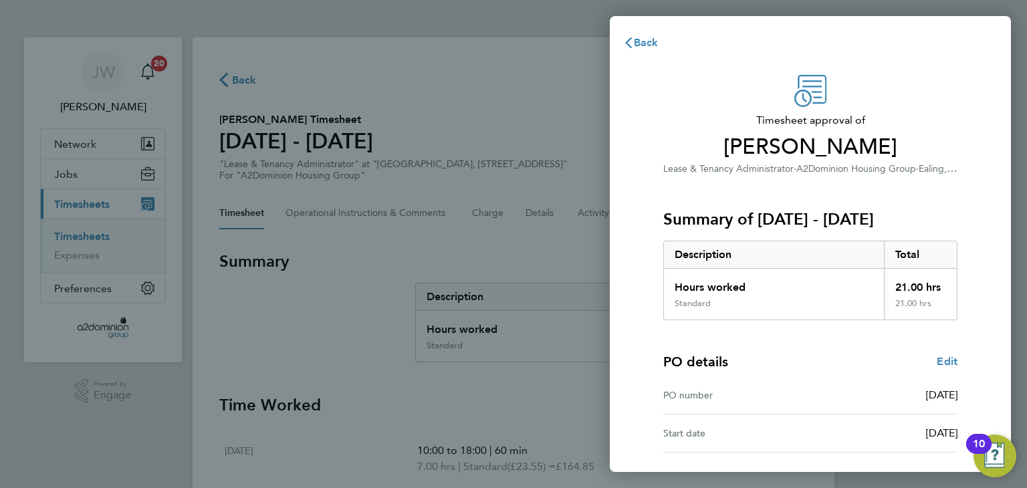
scroll to position [98, 0]
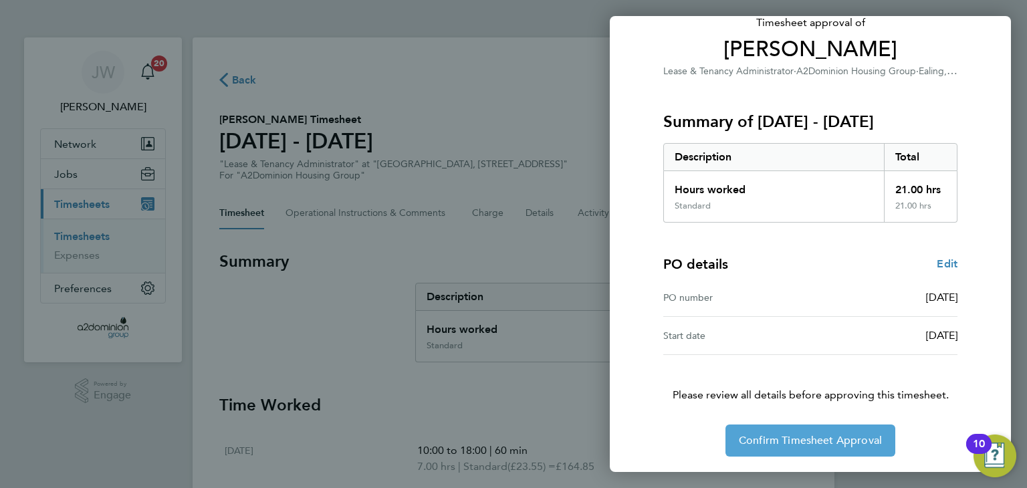
click at [777, 439] on span "Confirm Timesheet Approval" at bounding box center [810, 440] width 143 height 13
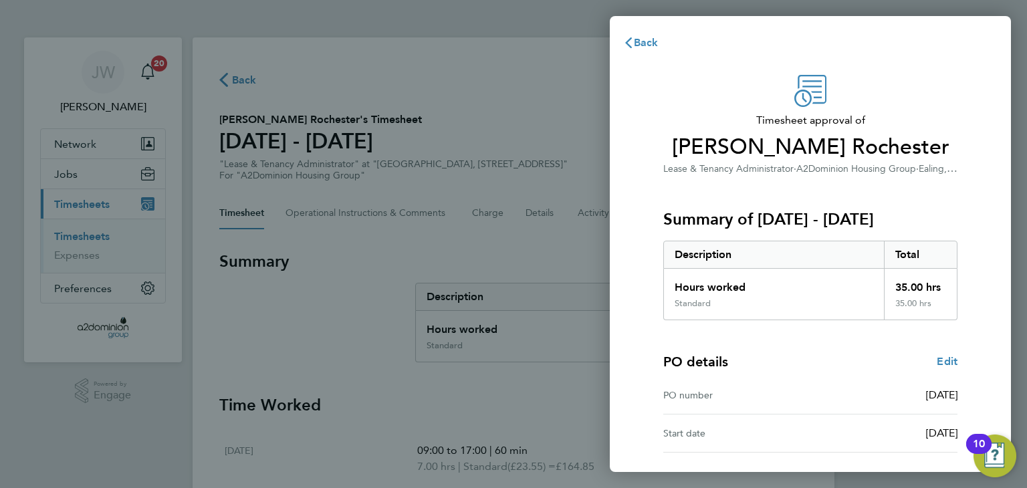
scroll to position [98, 0]
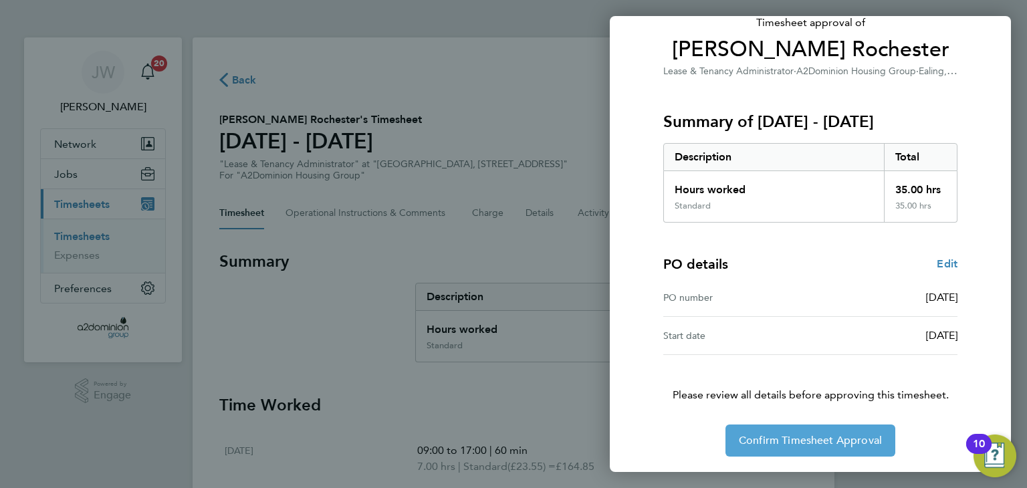
click at [774, 441] on span "Confirm Timesheet Approval" at bounding box center [810, 440] width 143 height 13
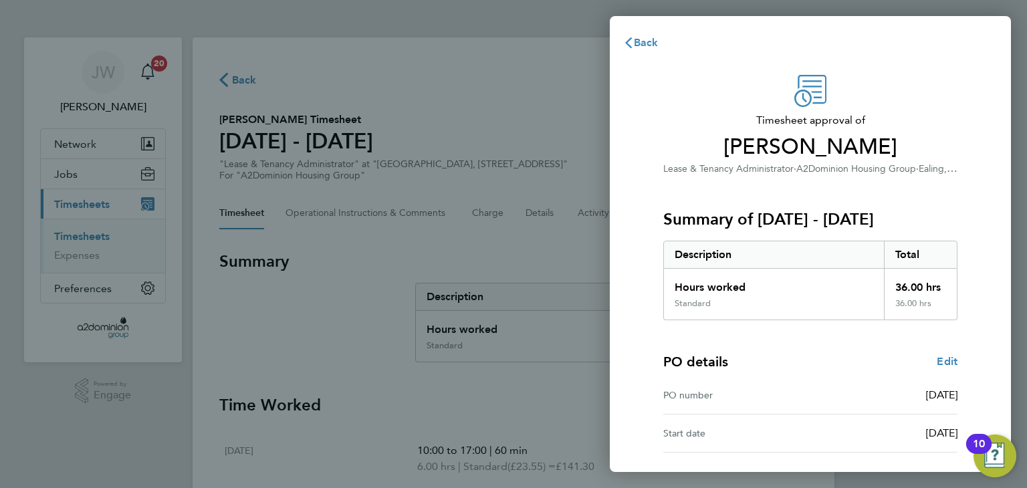
scroll to position [98, 0]
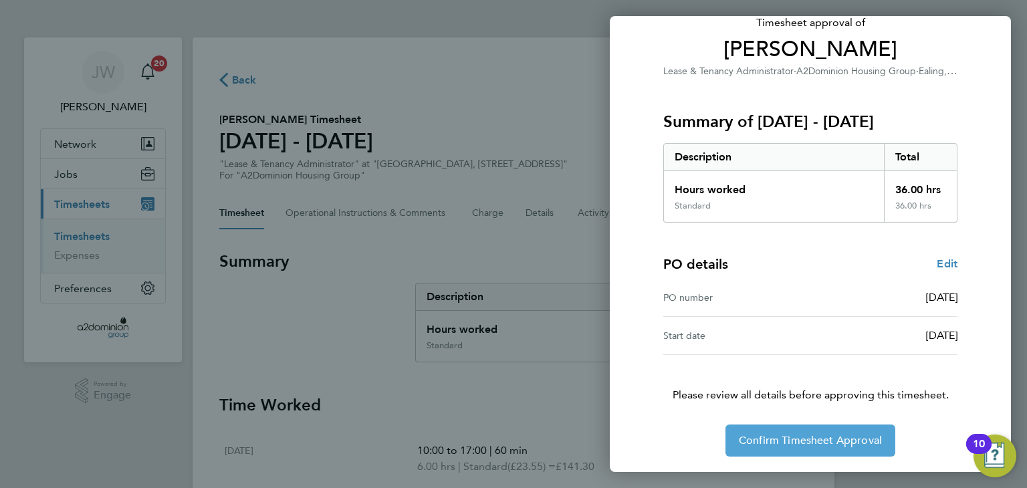
click at [775, 438] on span "Confirm Timesheet Approval" at bounding box center [810, 440] width 143 height 13
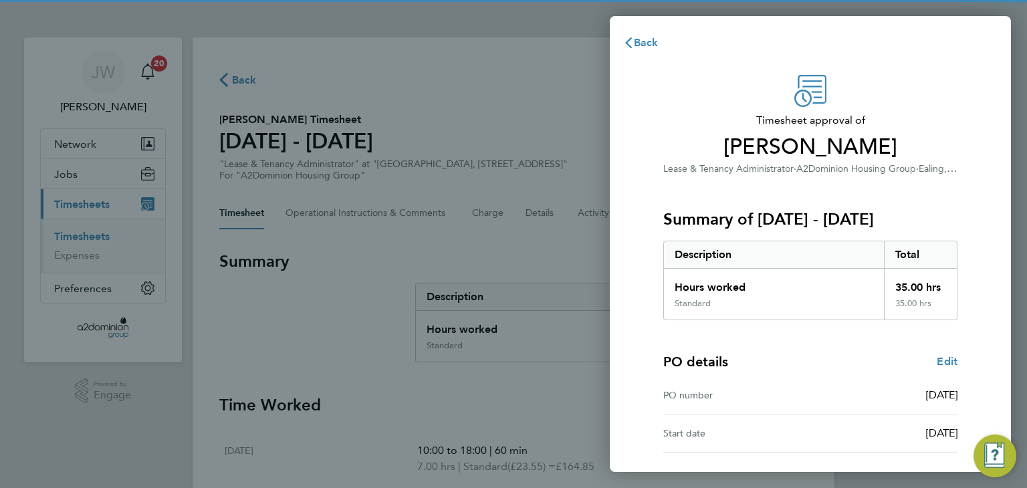
scroll to position [98, 0]
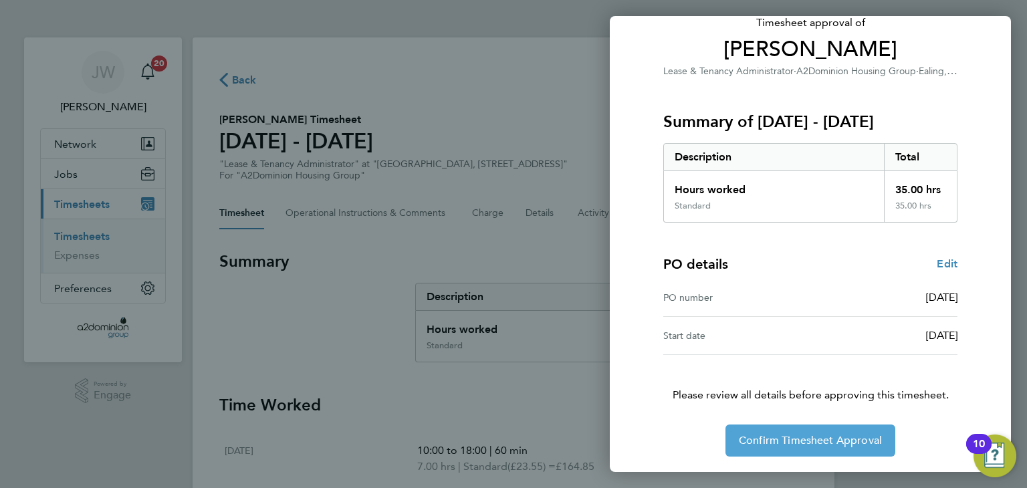
click at [770, 443] on span "Confirm Timesheet Approval" at bounding box center [810, 440] width 143 height 13
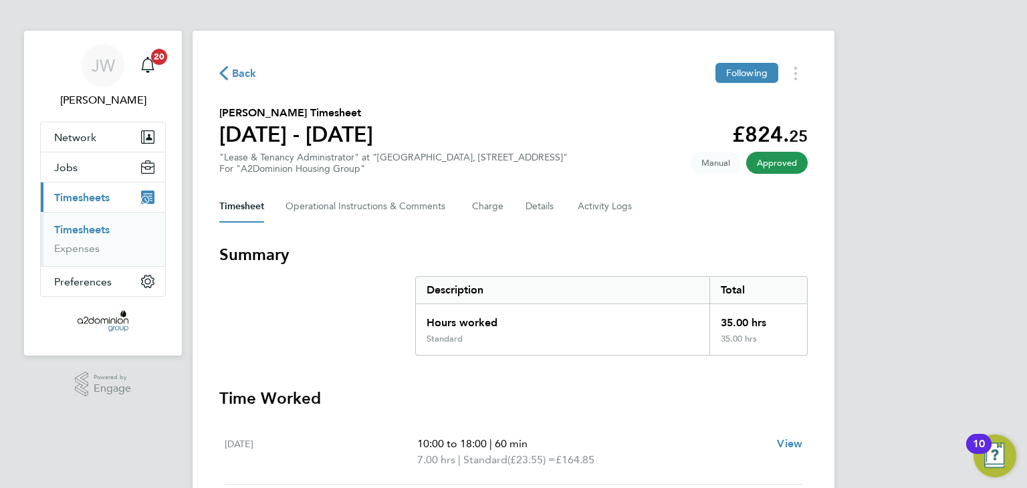
scroll to position [8, 0]
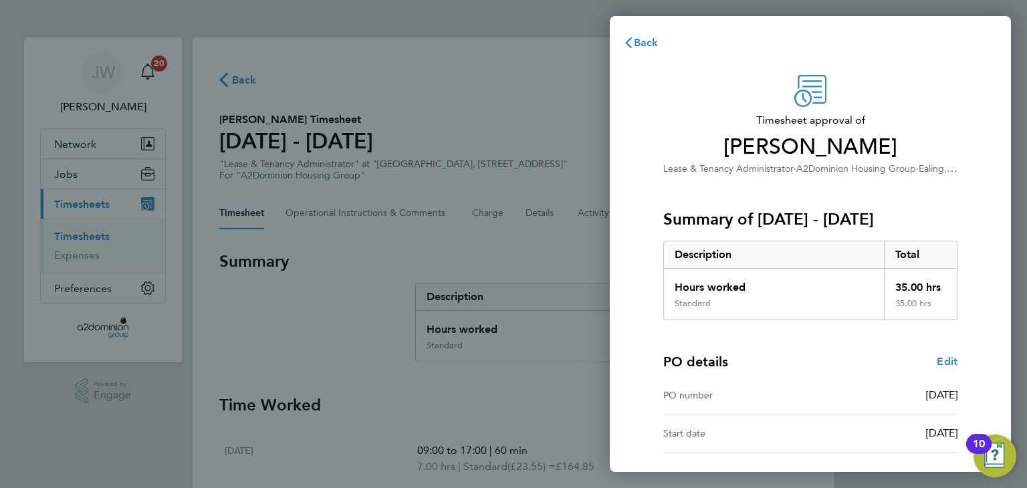
scroll to position [98, 0]
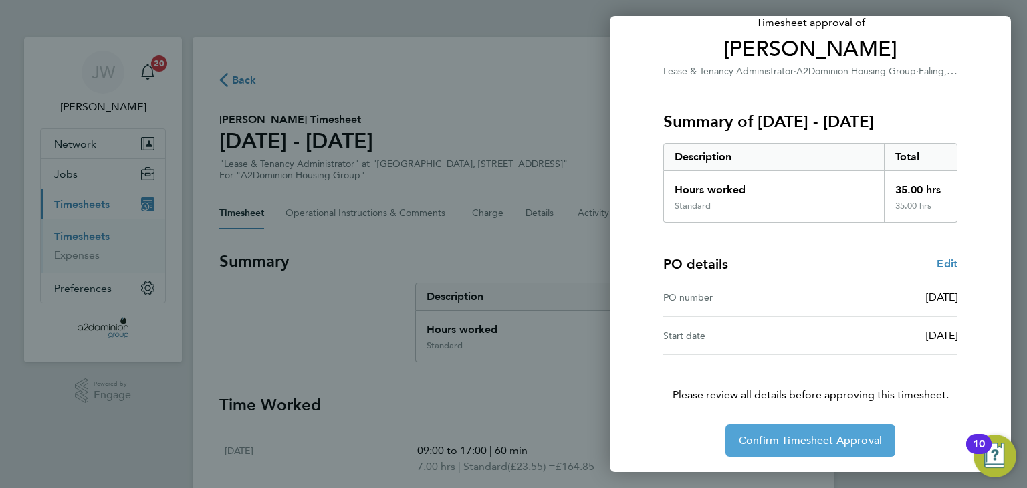
click at [774, 445] on span "Confirm Timesheet Approval" at bounding box center [810, 440] width 143 height 13
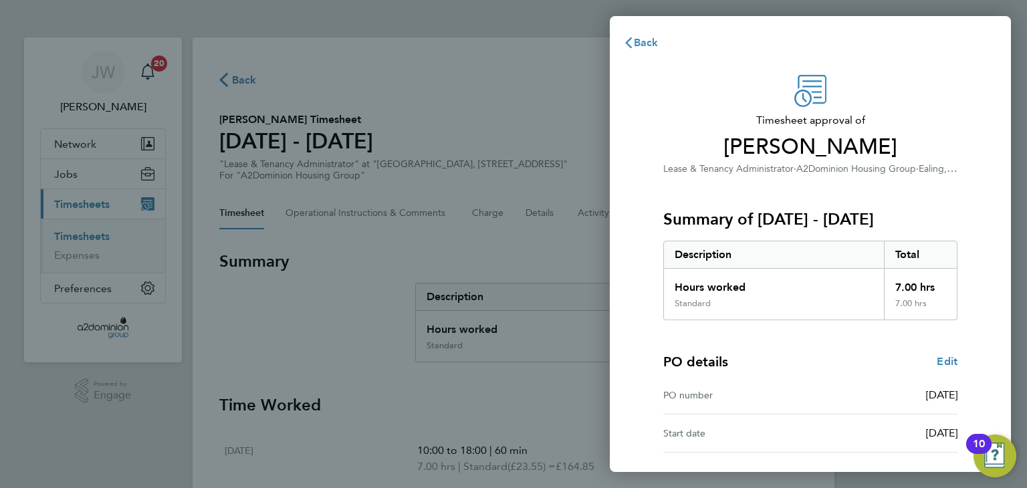
scroll to position [98, 0]
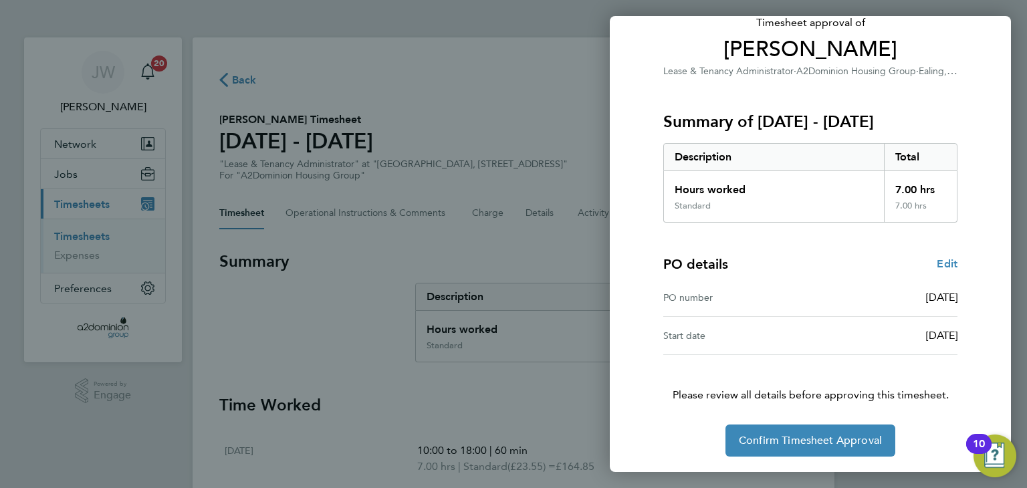
click at [623, 343] on div "Timesheet approval of Farhia Yusuf Lease & Tenancy Administrator · A2Dominion H…" at bounding box center [810, 217] width 401 height 512
click at [760, 443] on span "Confirm Timesheet Approval" at bounding box center [810, 440] width 143 height 13
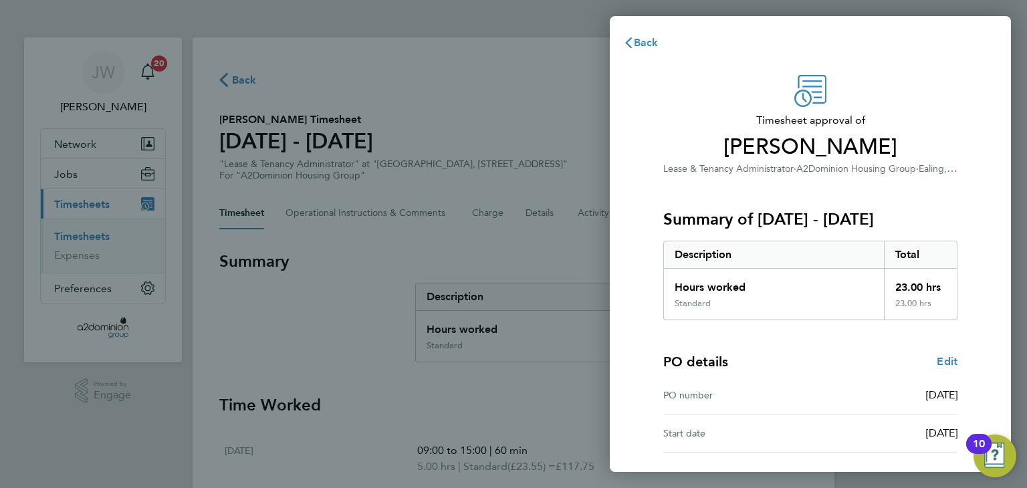
scroll to position [98, 0]
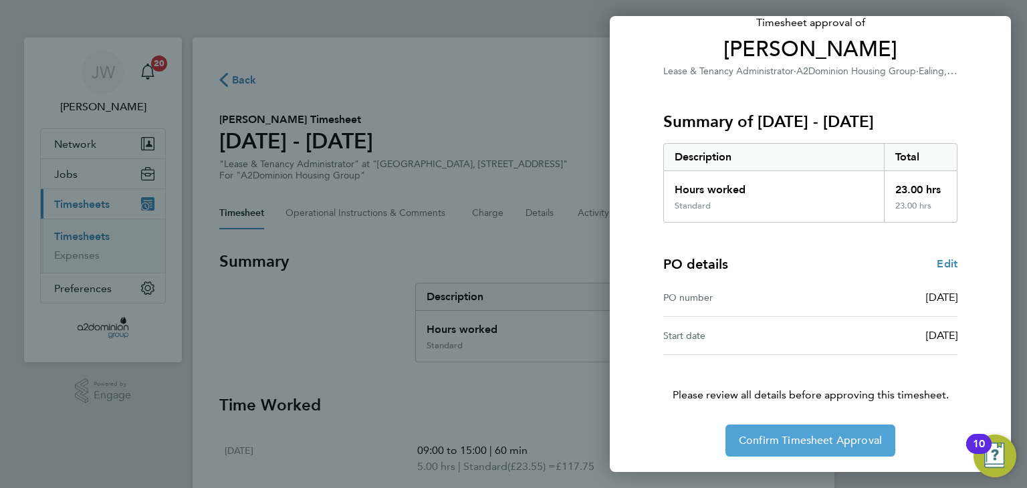
click at [768, 442] on span "Confirm Timesheet Approval" at bounding box center [810, 440] width 143 height 13
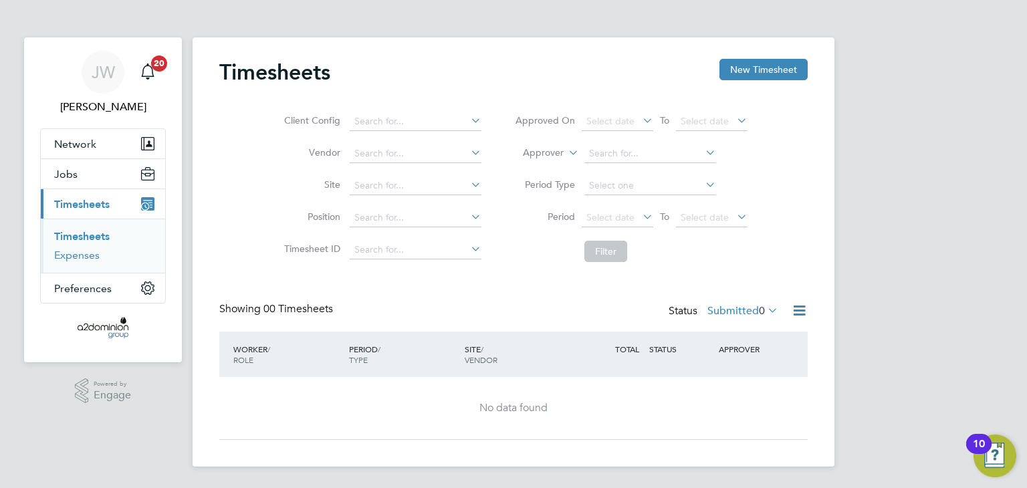
click at [83, 255] on link "Expenses" at bounding box center [76, 255] width 45 height 13
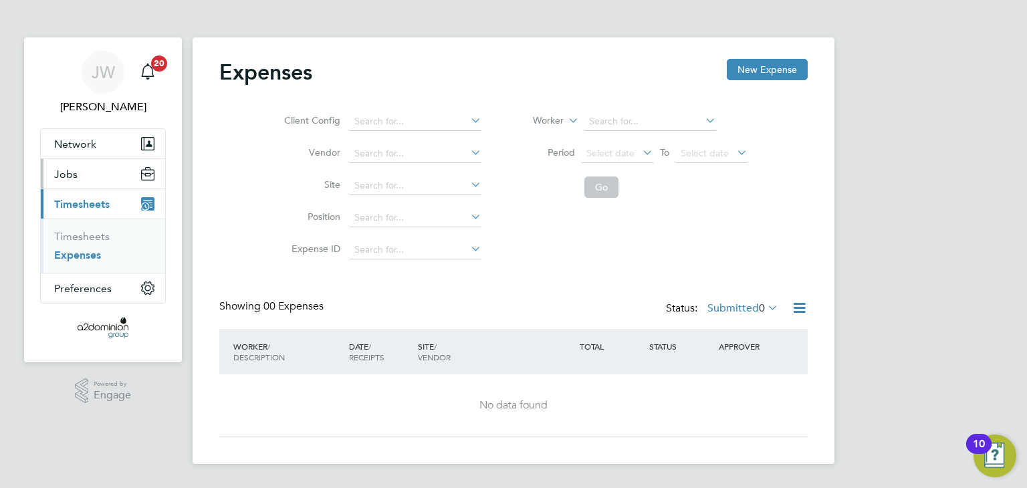
click at [91, 178] on button "Jobs" at bounding box center [103, 173] width 124 height 29
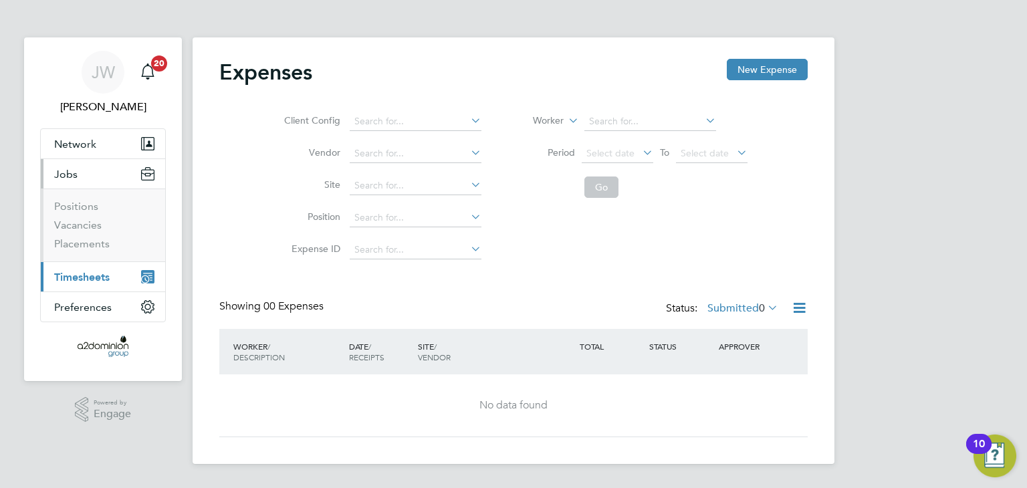
click at [96, 284] on button "Current page: Timesheets" at bounding box center [103, 276] width 124 height 29
